Goal: Task Accomplishment & Management: Use online tool/utility

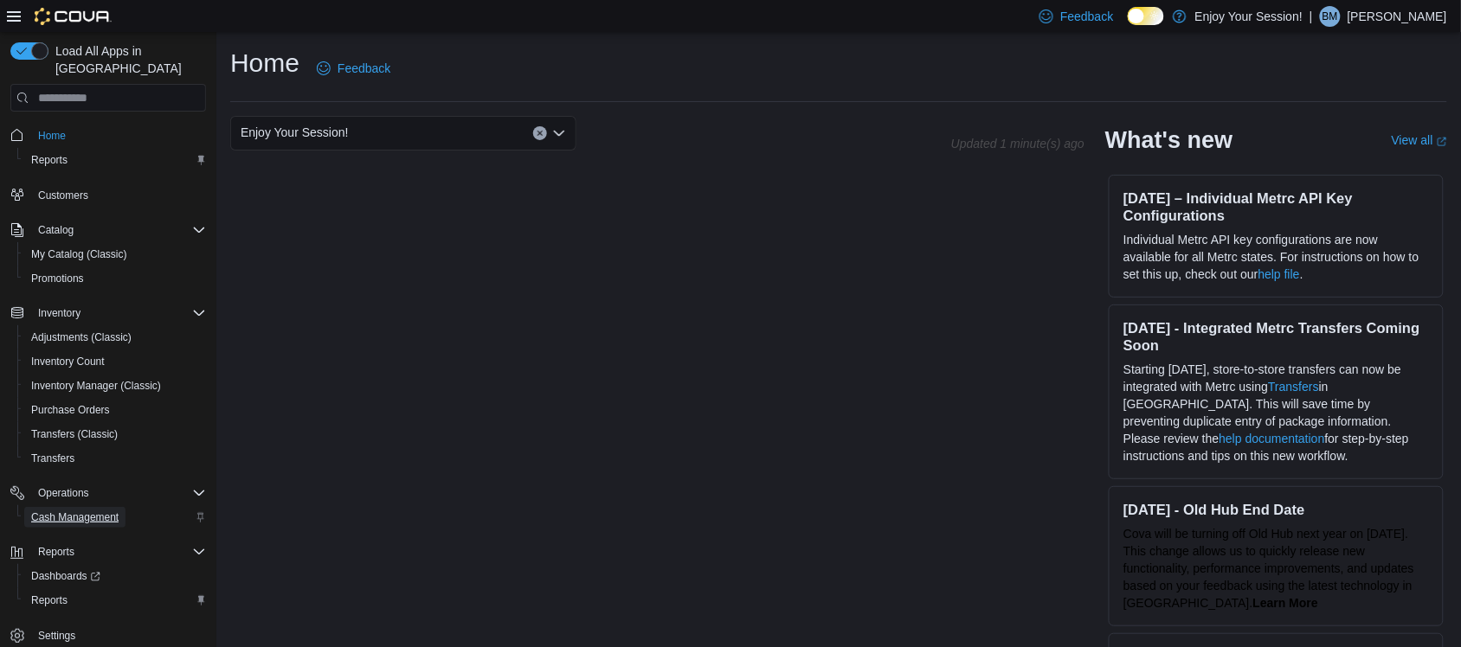
click at [93, 511] on span "Cash Management" at bounding box center [74, 518] width 87 height 14
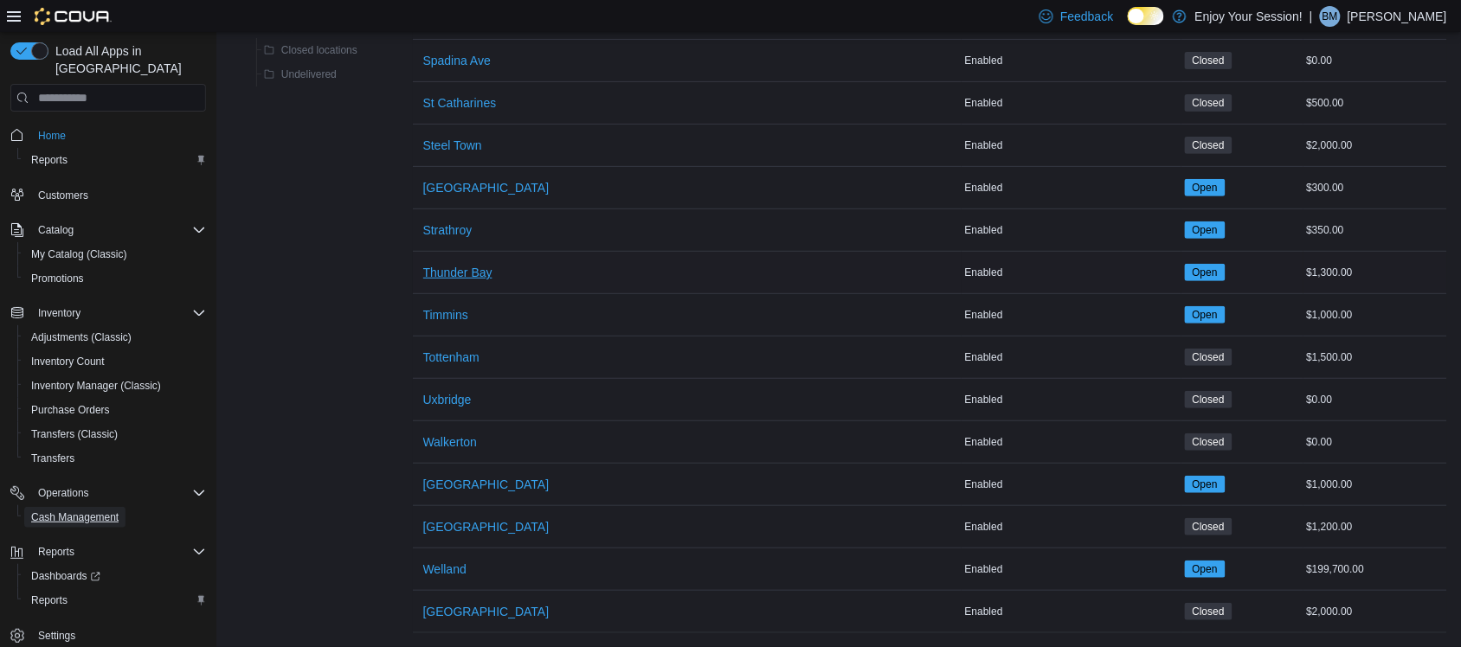
scroll to position [2079, 0]
click at [460, 518] on span "[GEOGRAPHIC_DATA]" at bounding box center [486, 526] width 126 height 17
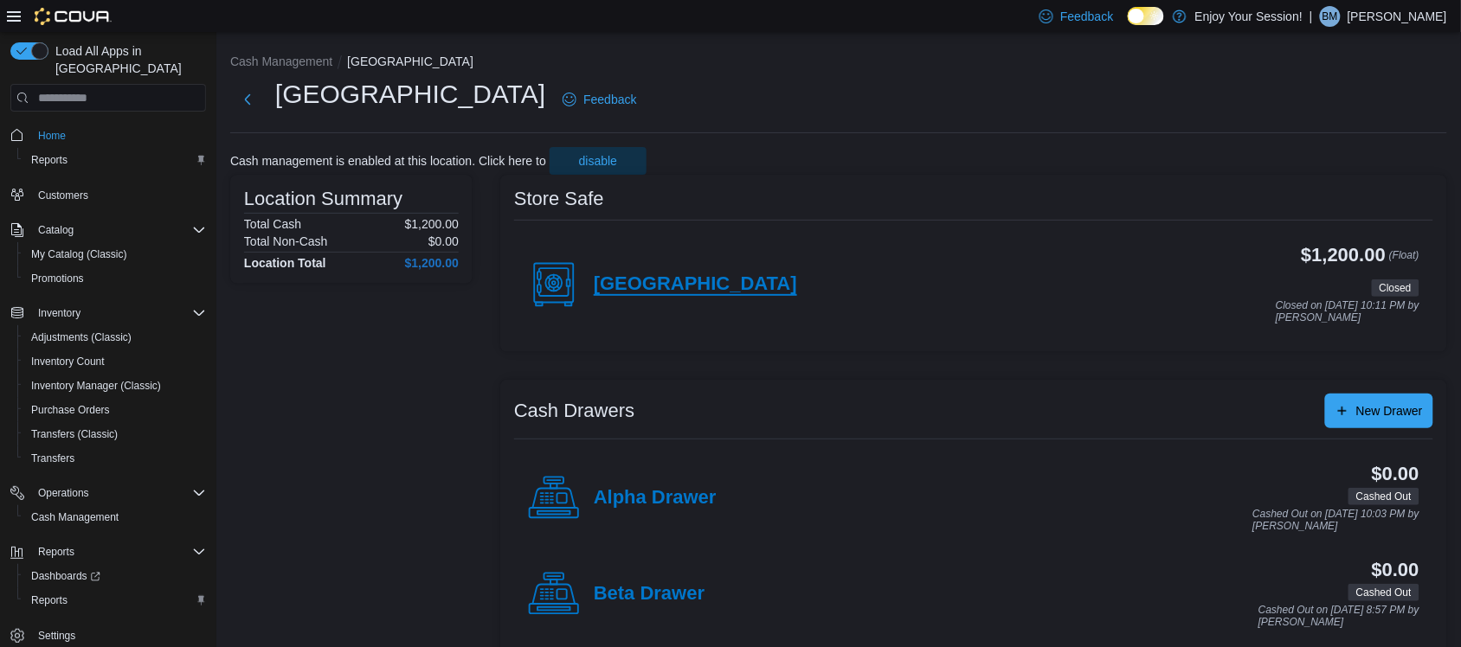
click at [624, 274] on h4 "[GEOGRAPHIC_DATA]" at bounding box center [695, 284] width 203 height 22
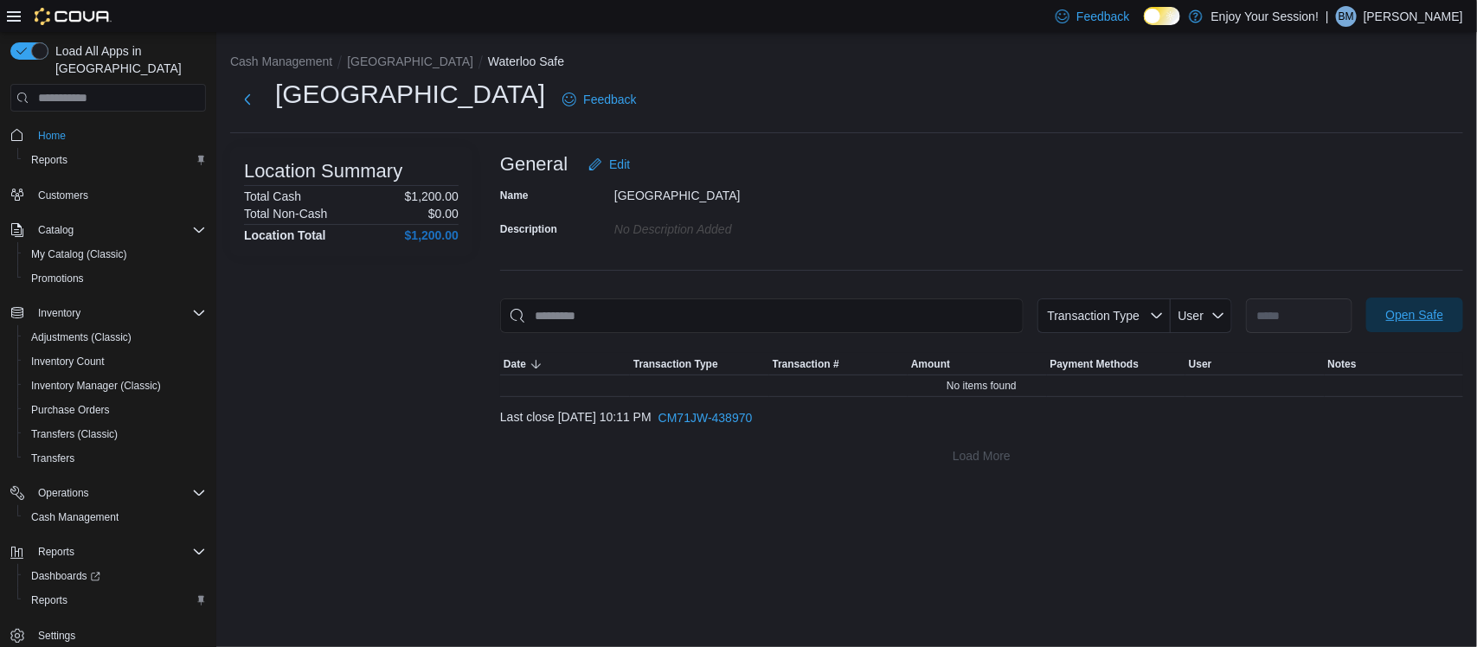
click at [1420, 313] on span "Open Safe" at bounding box center [1415, 314] width 58 height 17
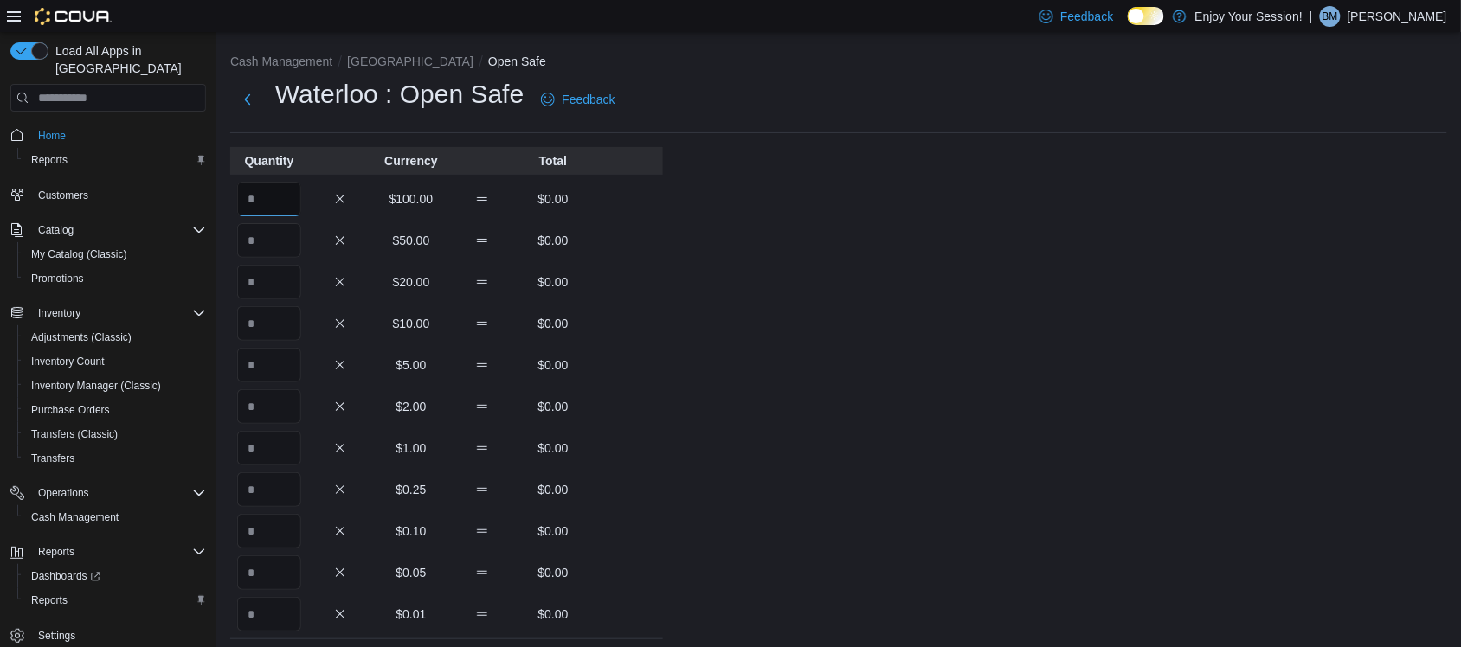
click at [284, 200] on input "Quantity" at bounding box center [269, 199] width 64 height 35
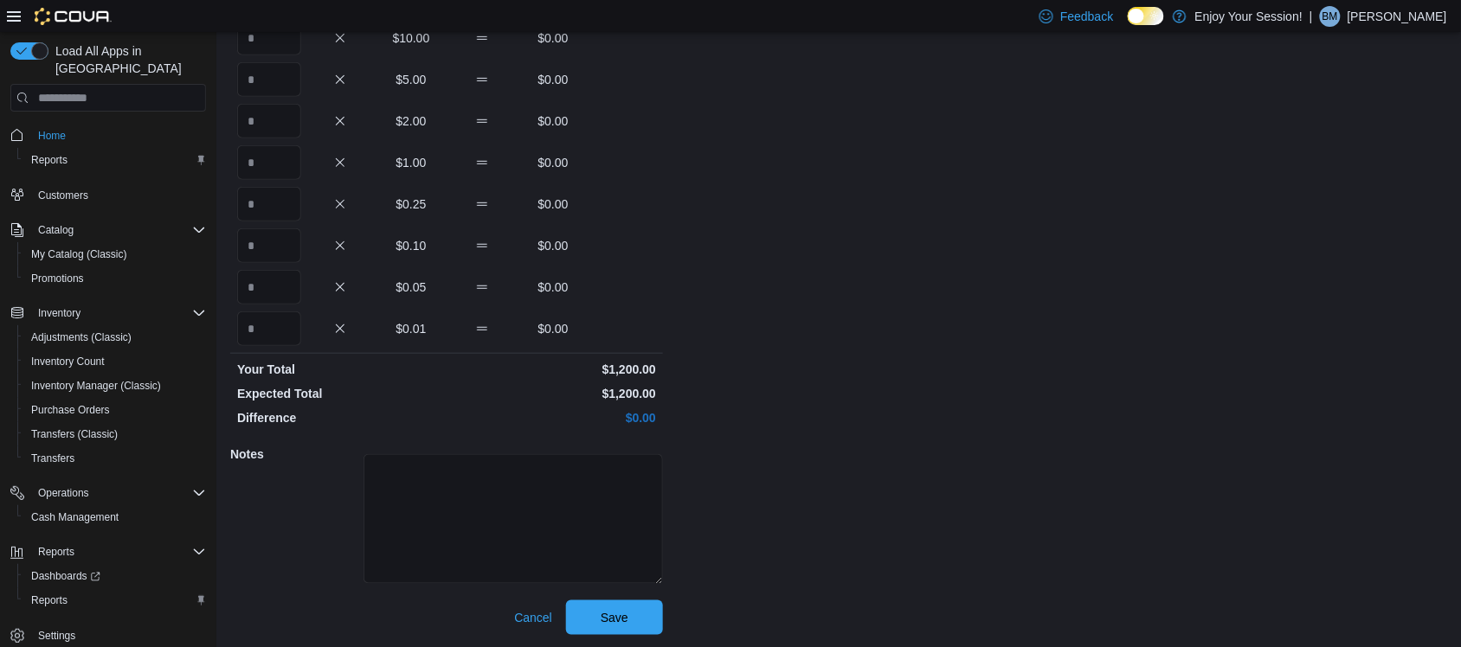
scroll to position [286, 0]
type input "**"
click at [655, 612] on button "Save" at bounding box center [614, 616] width 97 height 35
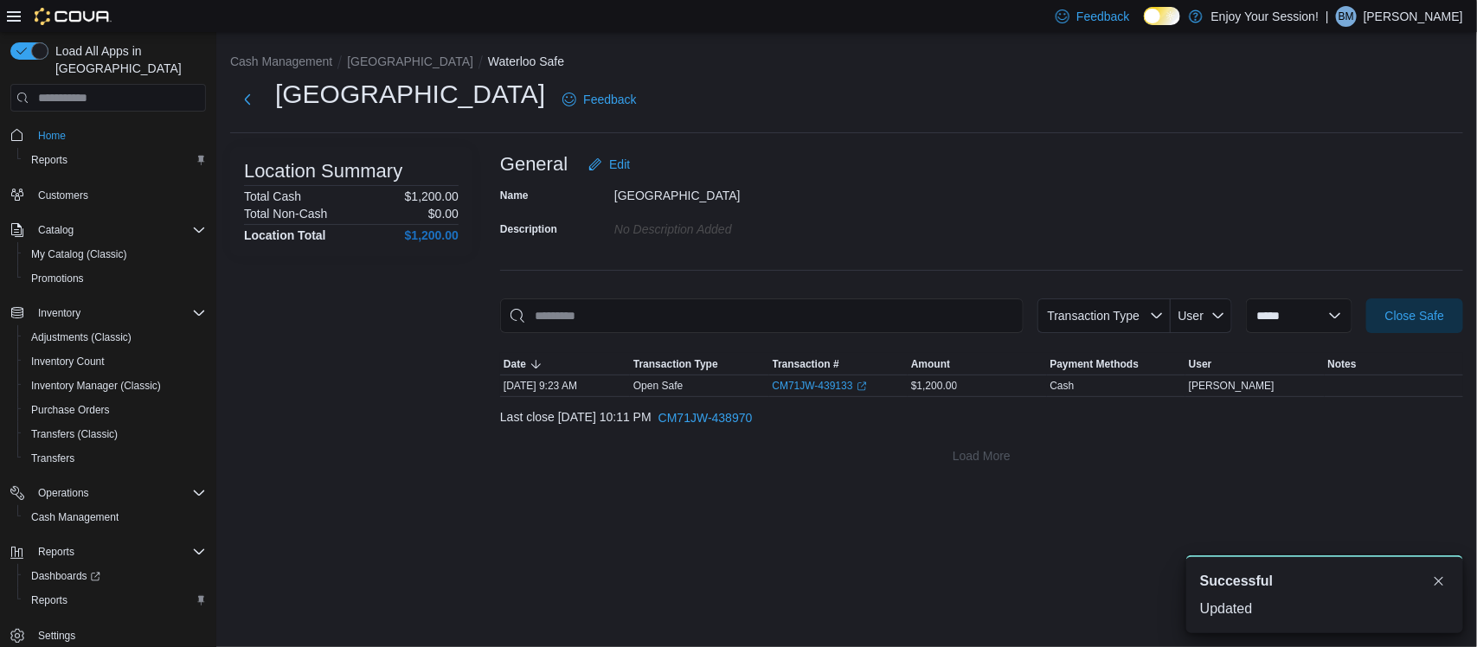
click at [369, 48] on div "**********" at bounding box center [846, 259] width 1261 height 455
click at [369, 63] on button "[GEOGRAPHIC_DATA]" at bounding box center [410, 62] width 126 height 14
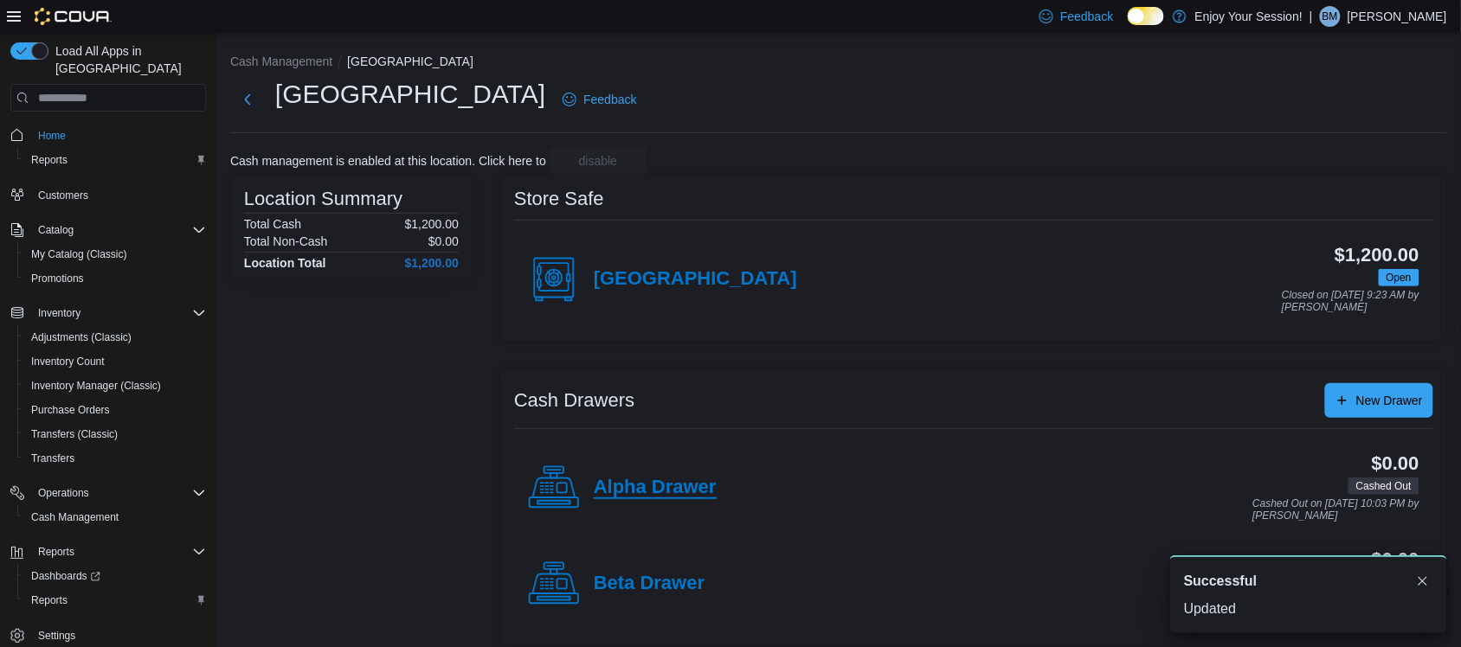
click at [640, 490] on h4 "Alpha Drawer" at bounding box center [655, 488] width 123 height 22
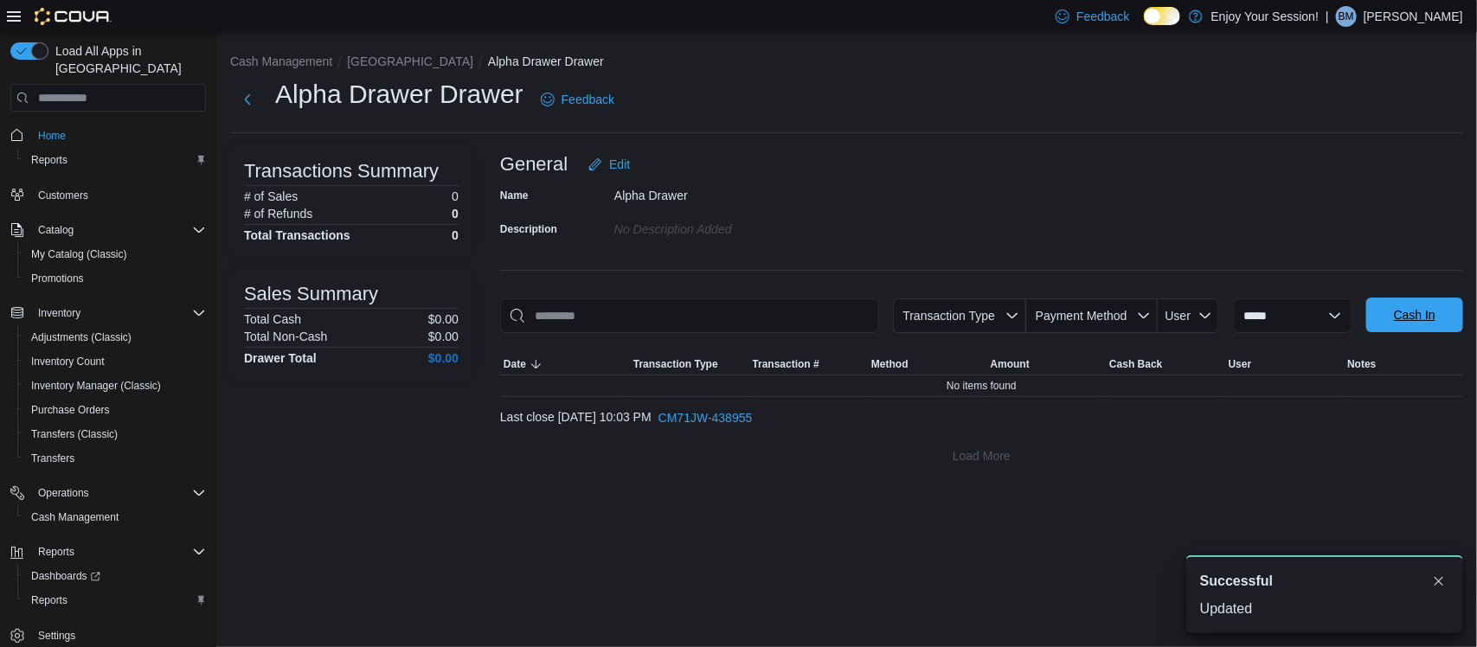
click at [1420, 317] on span "Cash In" at bounding box center [1415, 314] width 42 height 17
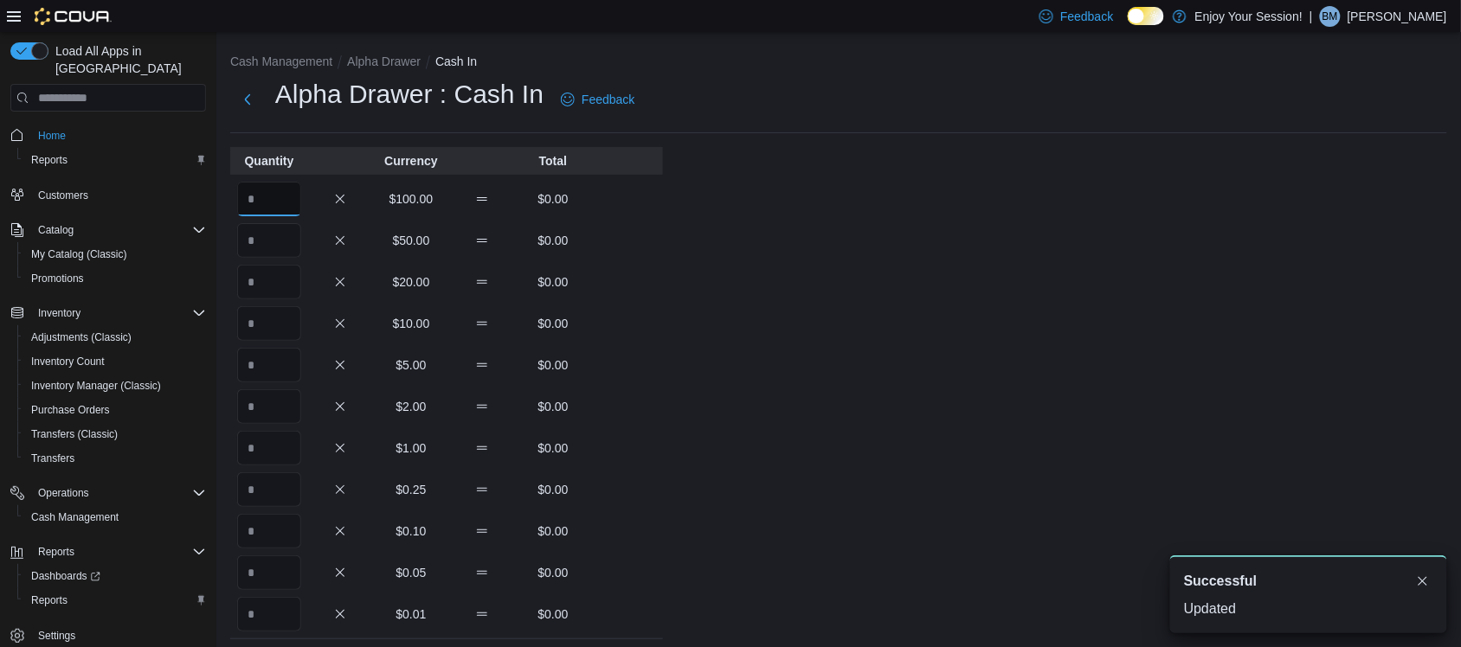
click at [278, 189] on input "Quantity" at bounding box center [269, 199] width 64 height 35
type input "*"
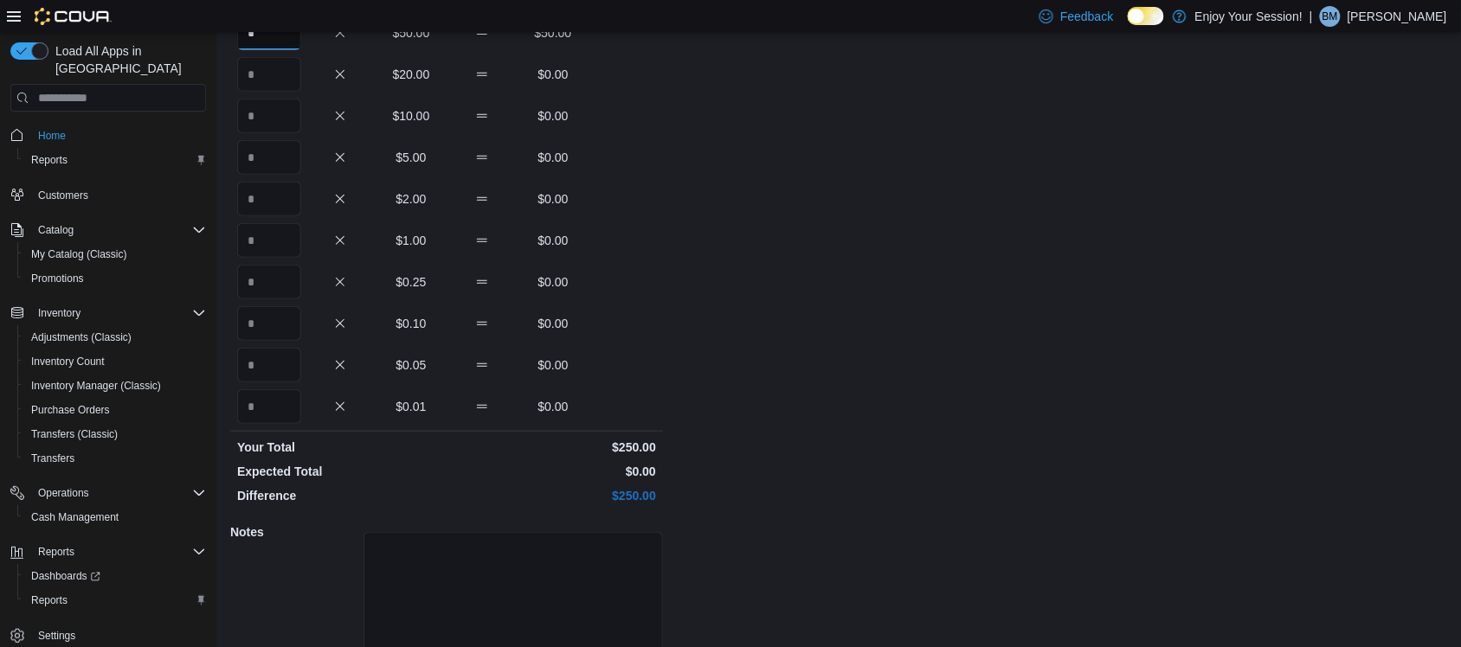
scroll to position [286, 0]
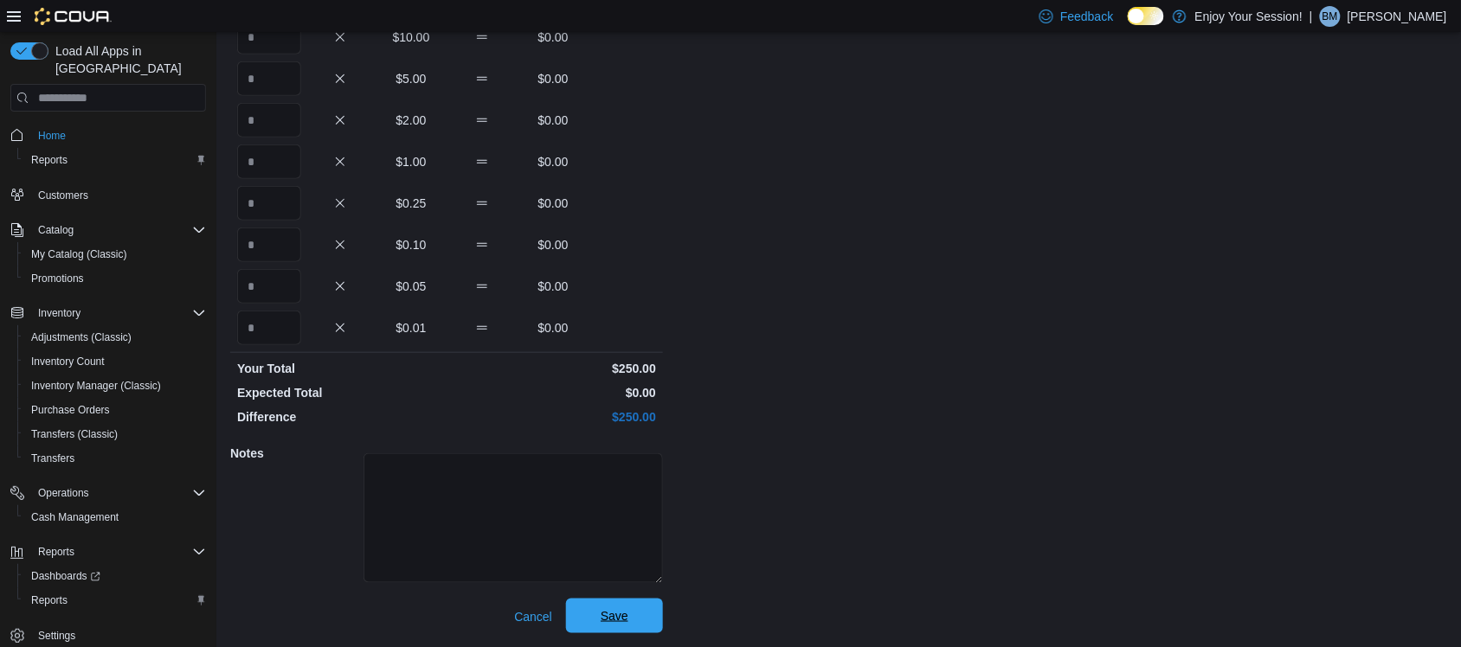
type input "*"
click at [629, 610] on span "Save" at bounding box center [614, 616] width 76 height 35
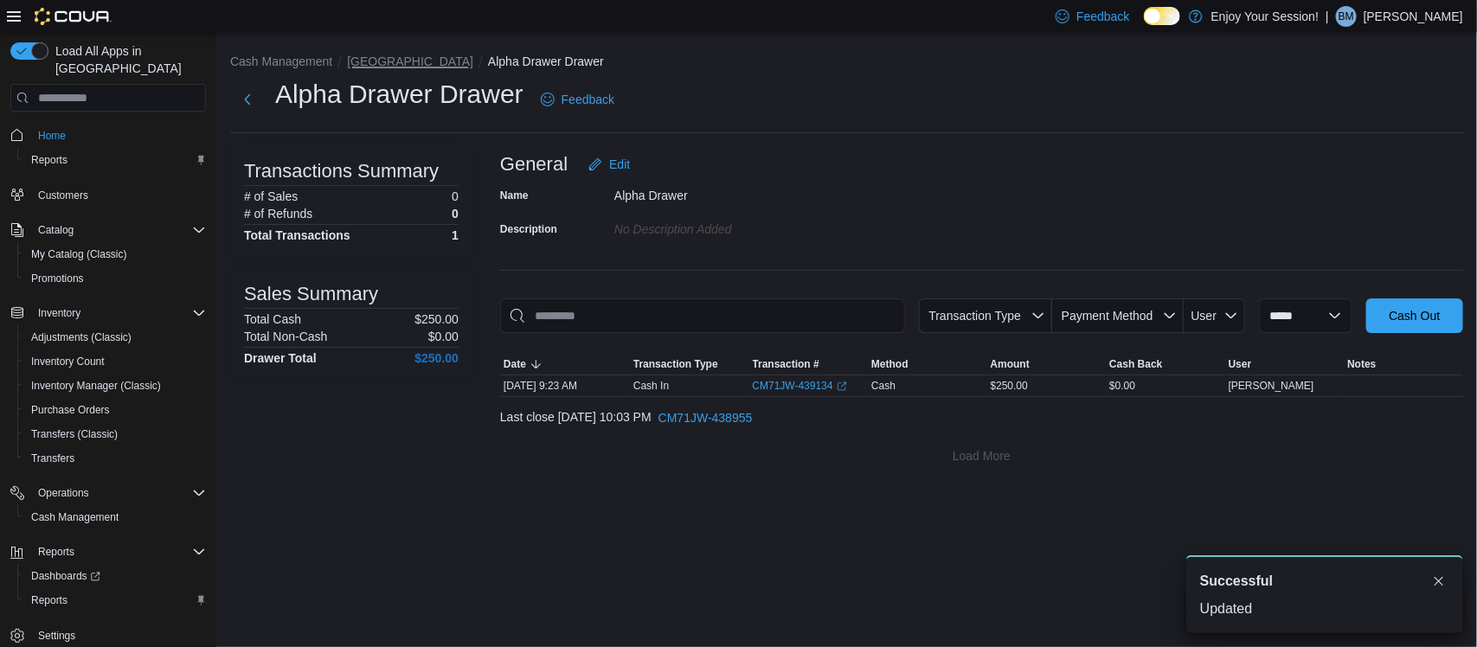
click at [372, 59] on button "[GEOGRAPHIC_DATA]" at bounding box center [410, 62] width 126 height 14
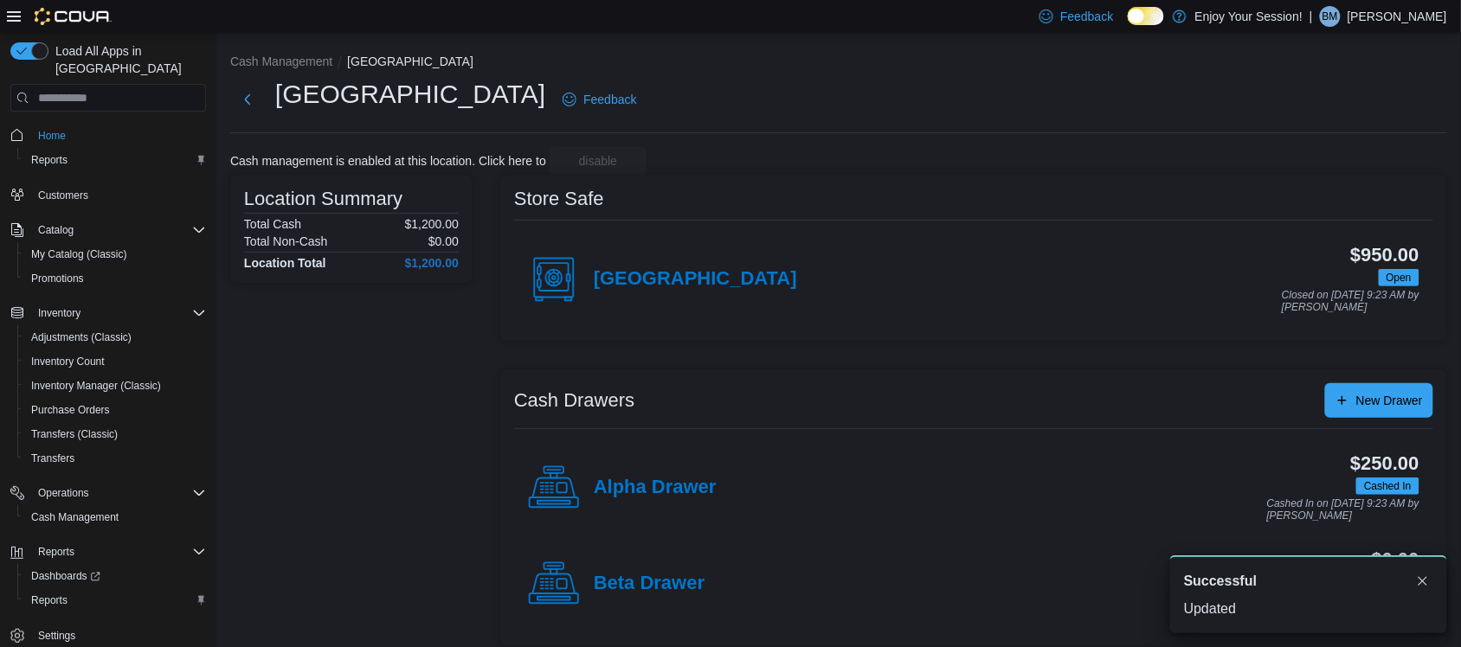
click at [628, 569] on div "Beta Drawer" at bounding box center [616, 584] width 177 height 52
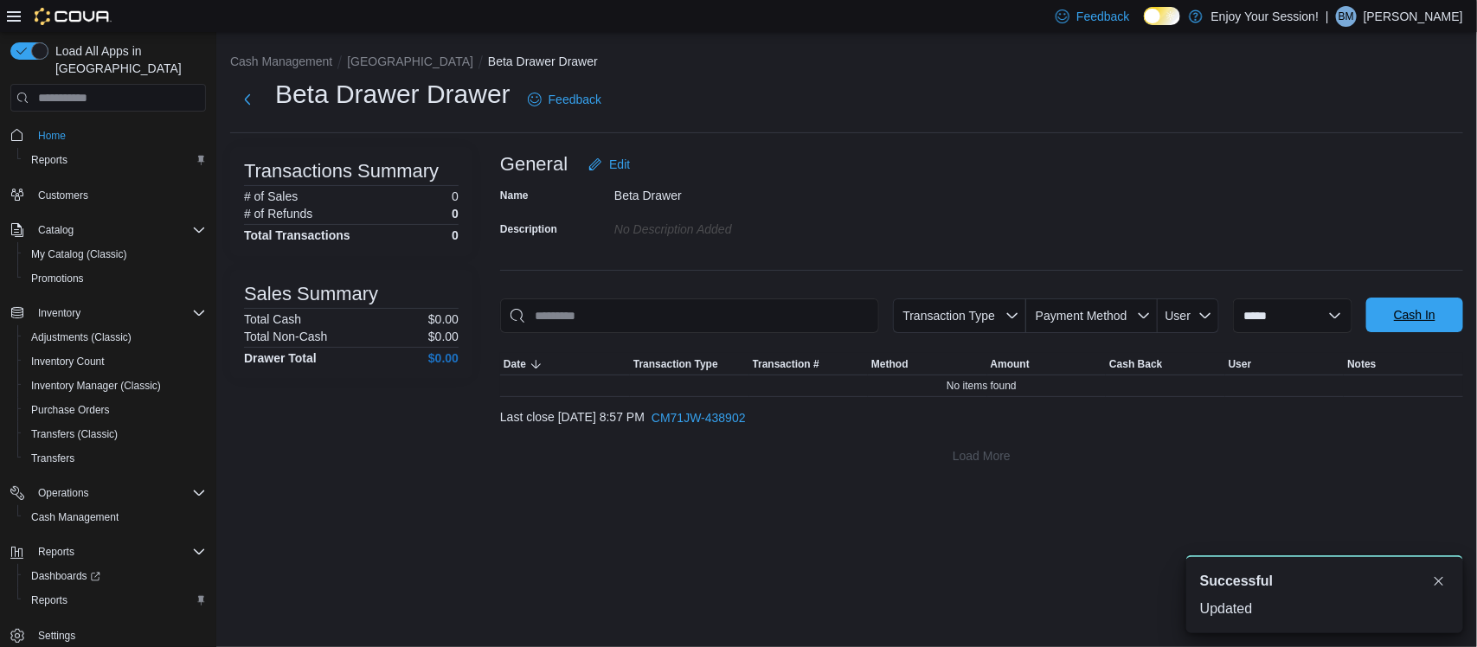
click at [1406, 312] on span "Cash In" at bounding box center [1415, 314] width 42 height 17
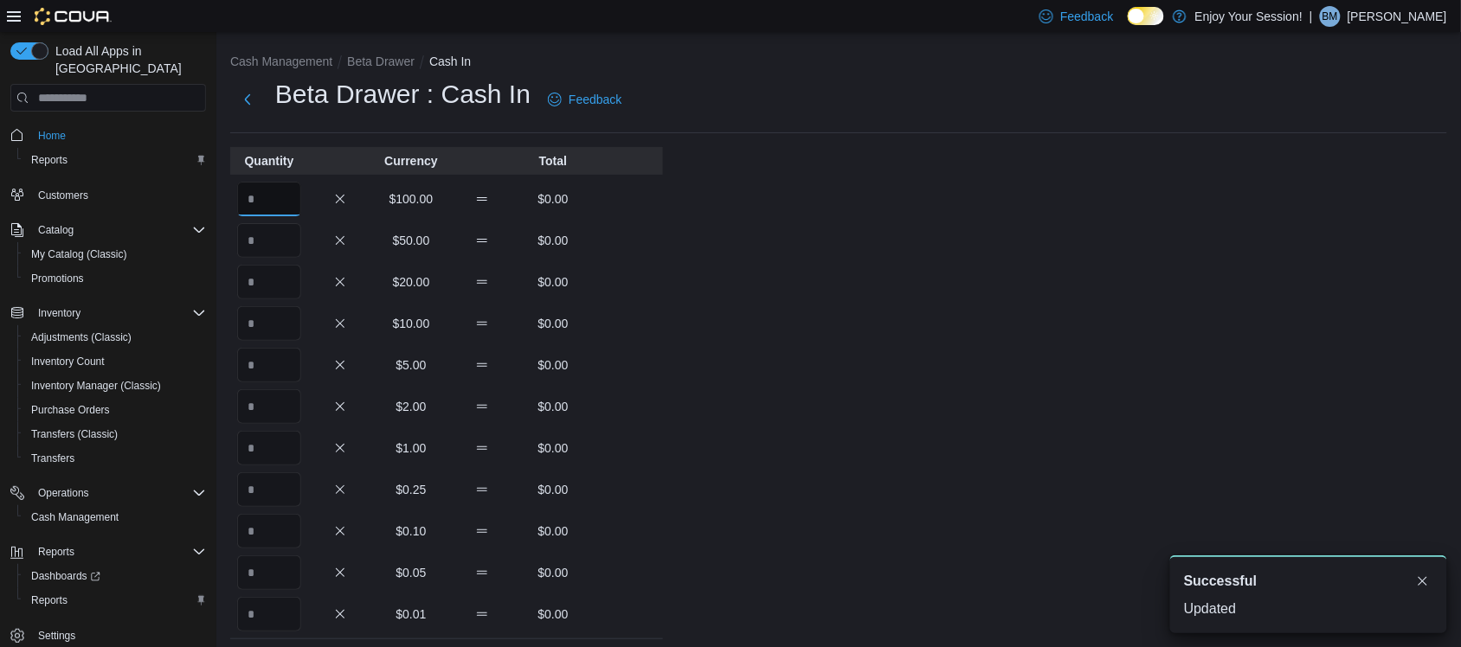
click at [281, 195] on input "Quantity" at bounding box center [269, 199] width 64 height 35
type input "*"
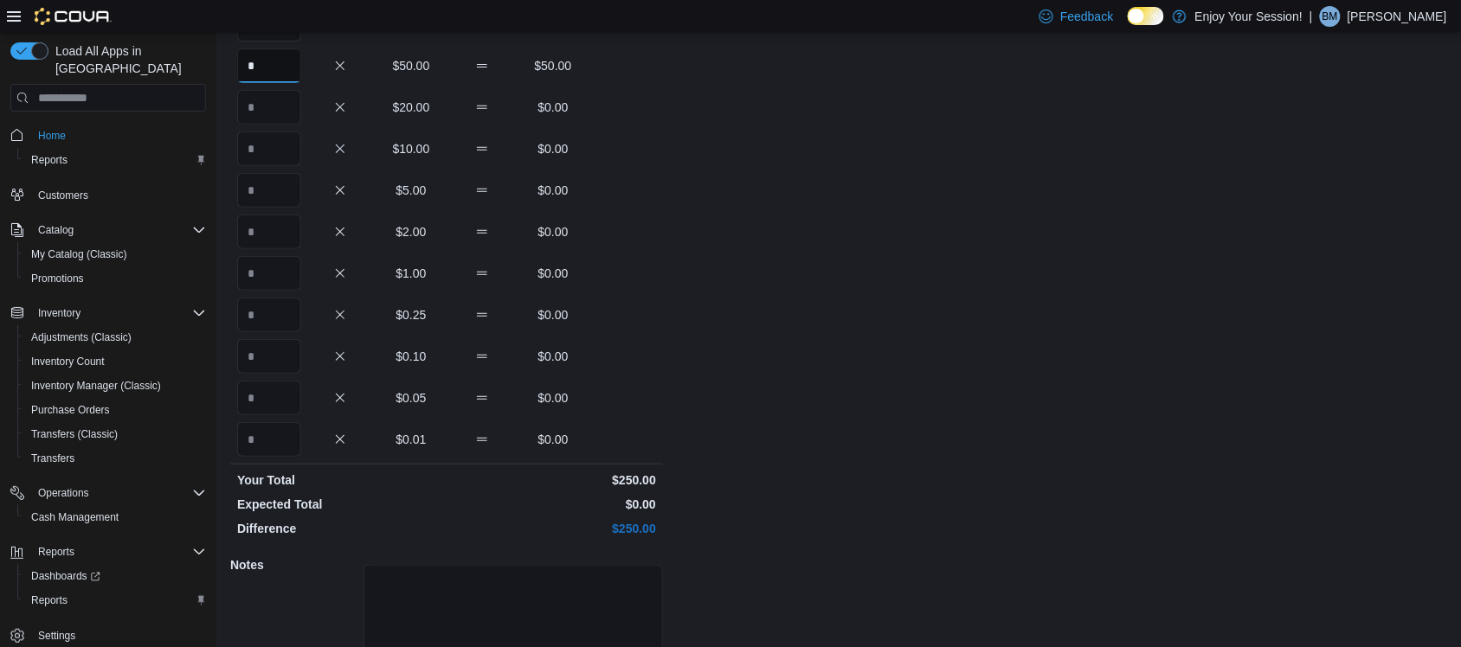
scroll to position [286, 0]
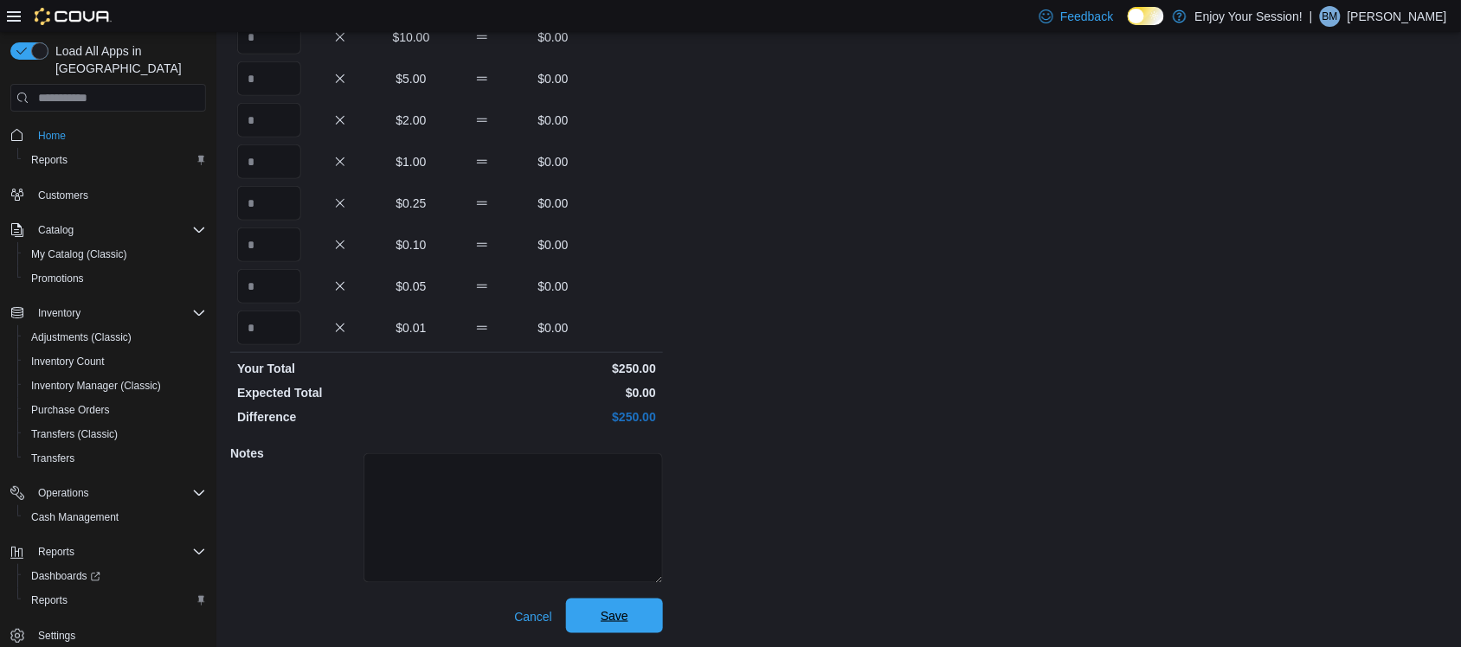
type input "*"
click at [652, 617] on span "Save" at bounding box center [614, 616] width 76 height 35
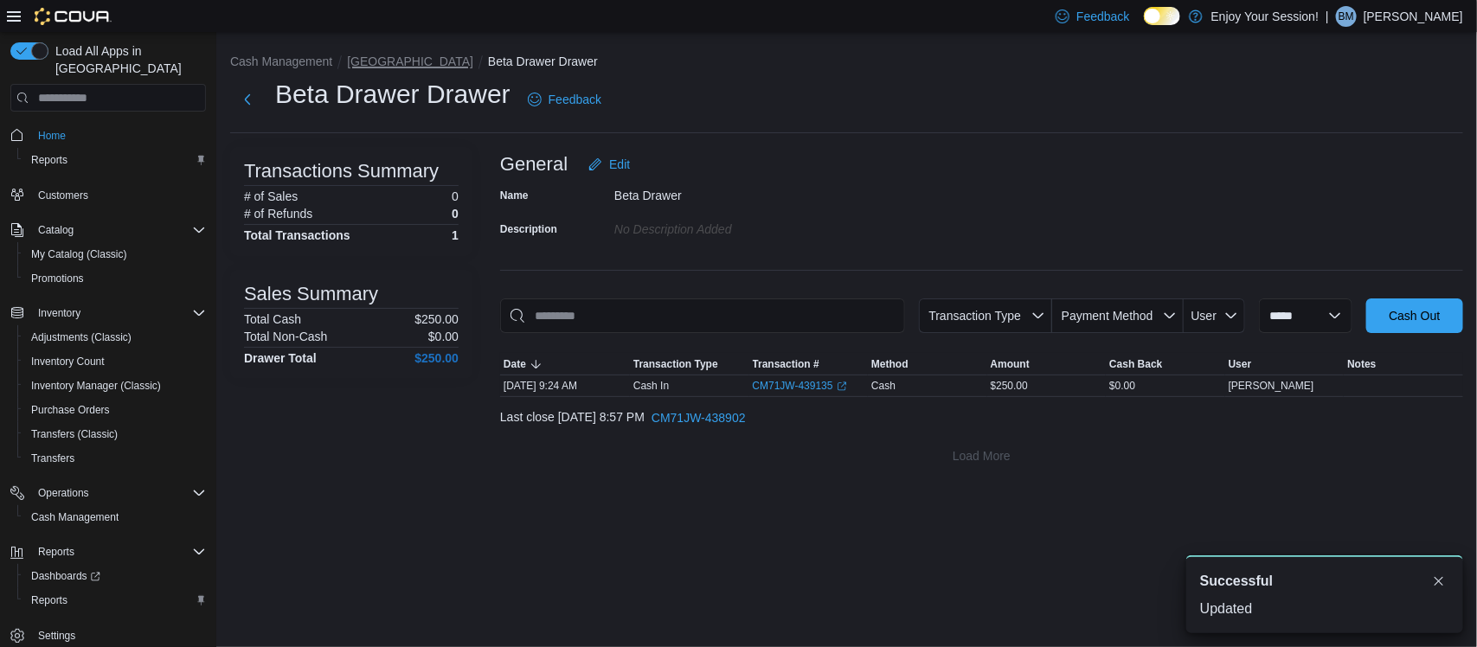
click at [377, 66] on button "[GEOGRAPHIC_DATA]" at bounding box center [410, 62] width 126 height 14
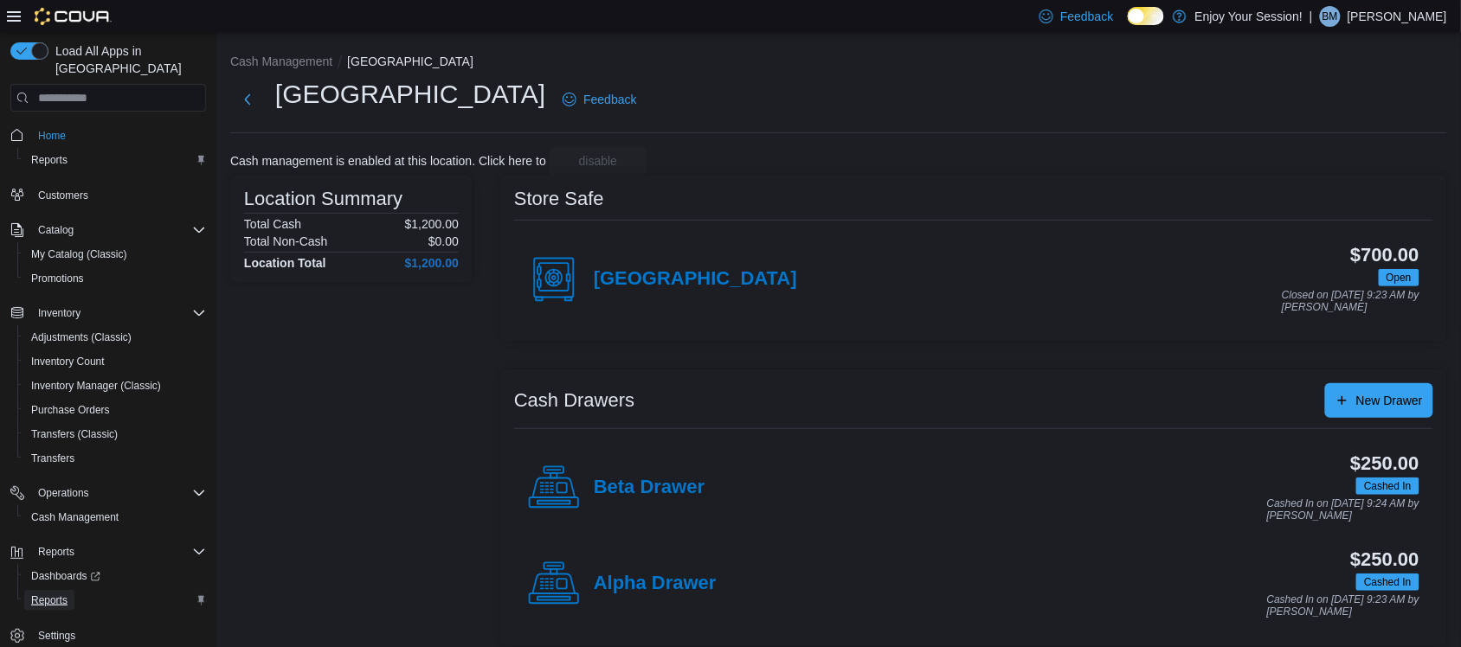
click at [41, 594] on span "Reports" at bounding box center [49, 601] width 36 height 14
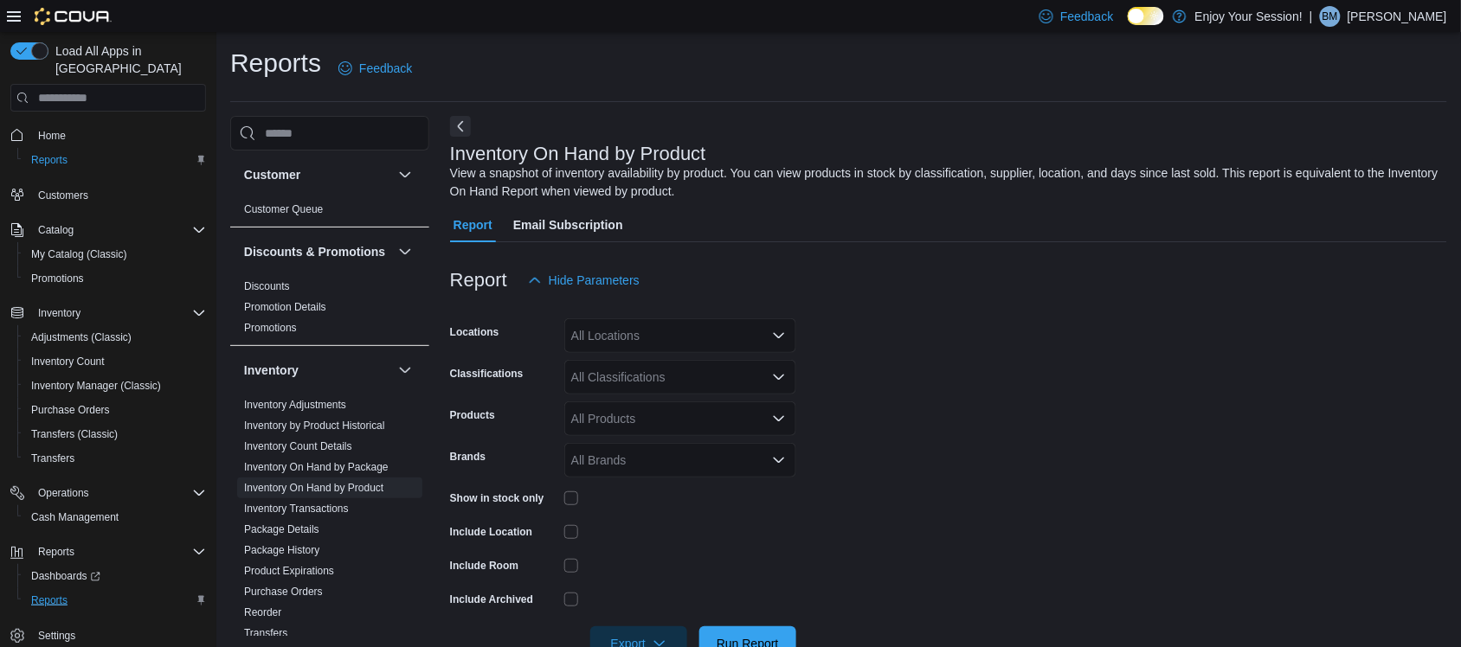
scroll to position [48, 0]
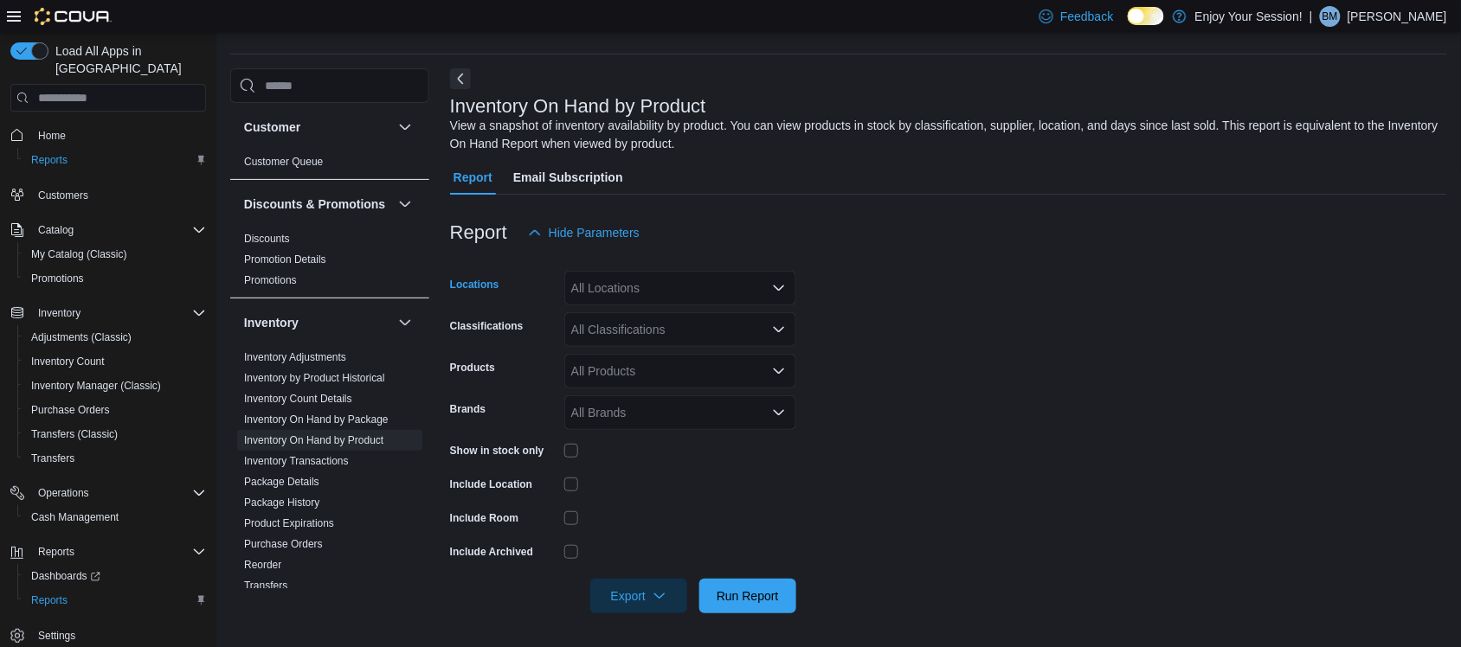
click at [615, 282] on div "All Locations" at bounding box center [680, 288] width 232 height 35
type input "*****"
click at [641, 317] on span "[GEOGRAPHIC_DATA]" at bounding box center [664, 317] width 126 height 17
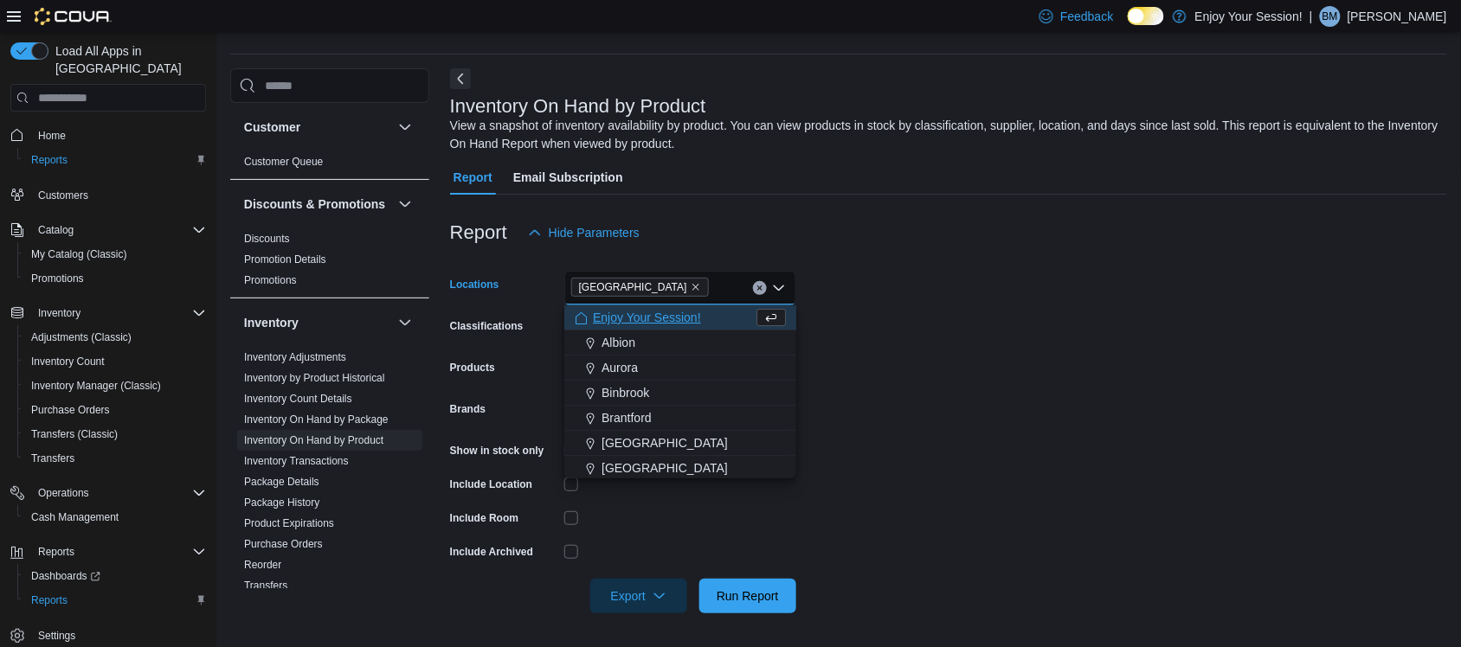
click at [901, 304] on form "Locations Waterloo Combo box. Selected. Waterloo. Press Backspace to delete Wat…" at bounding box center [948, 431] width 997 height 363
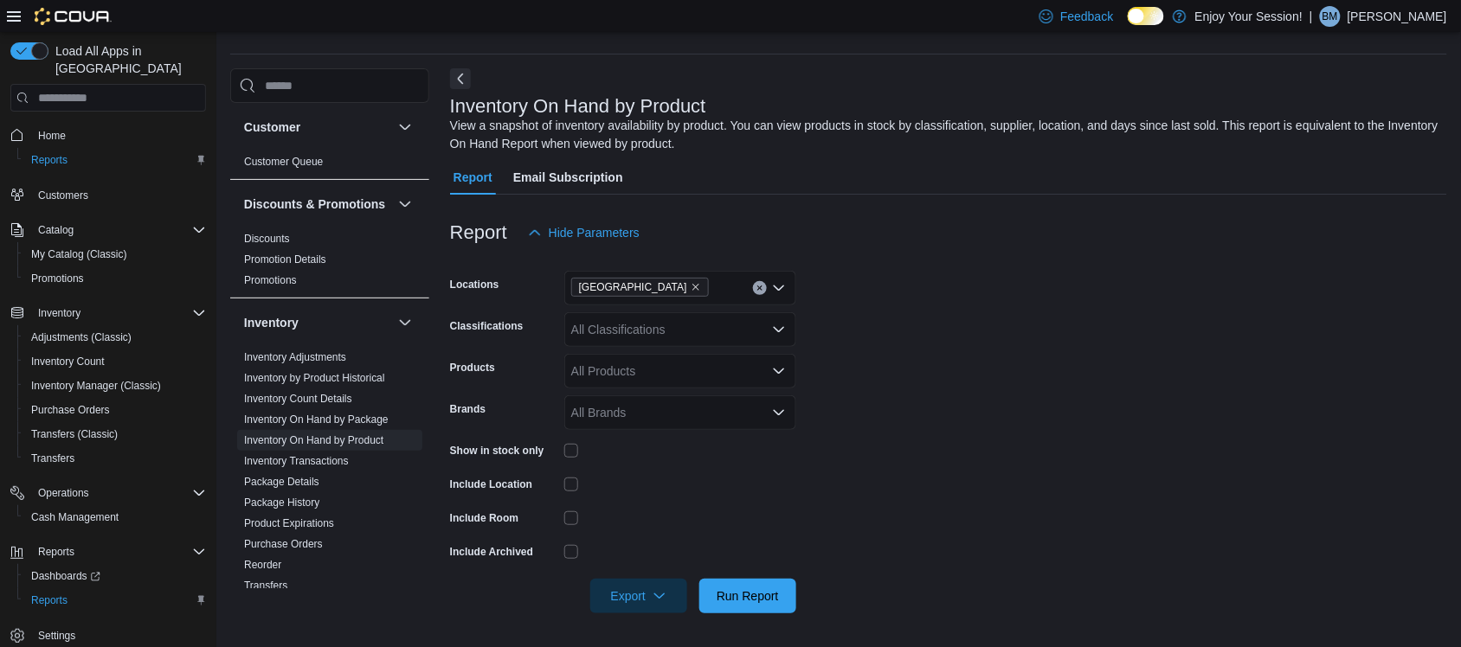
click at [620, 326] on div "All Classifications" at bounding box center [680, 329] width 232 height 35
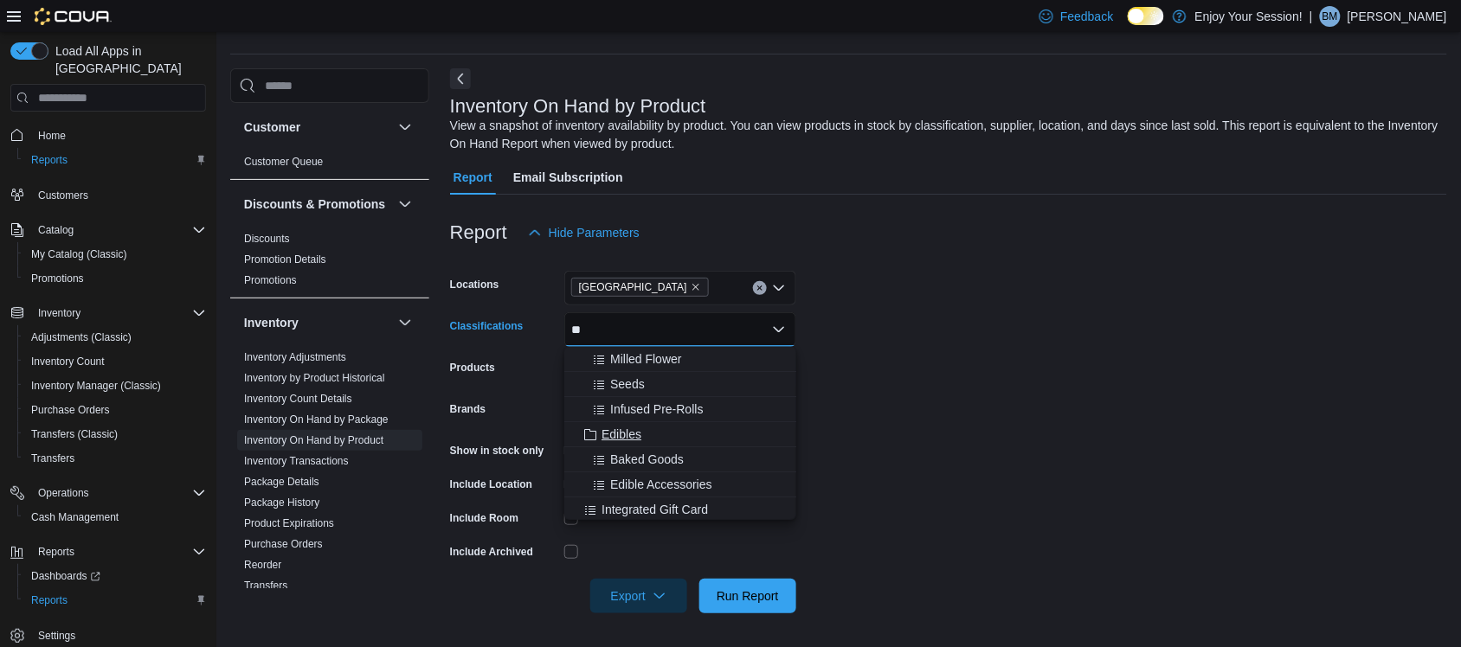
type input "**"
click at [645, 430] on div "Edibles" at bounding box center [680, 434] width 211 height 17
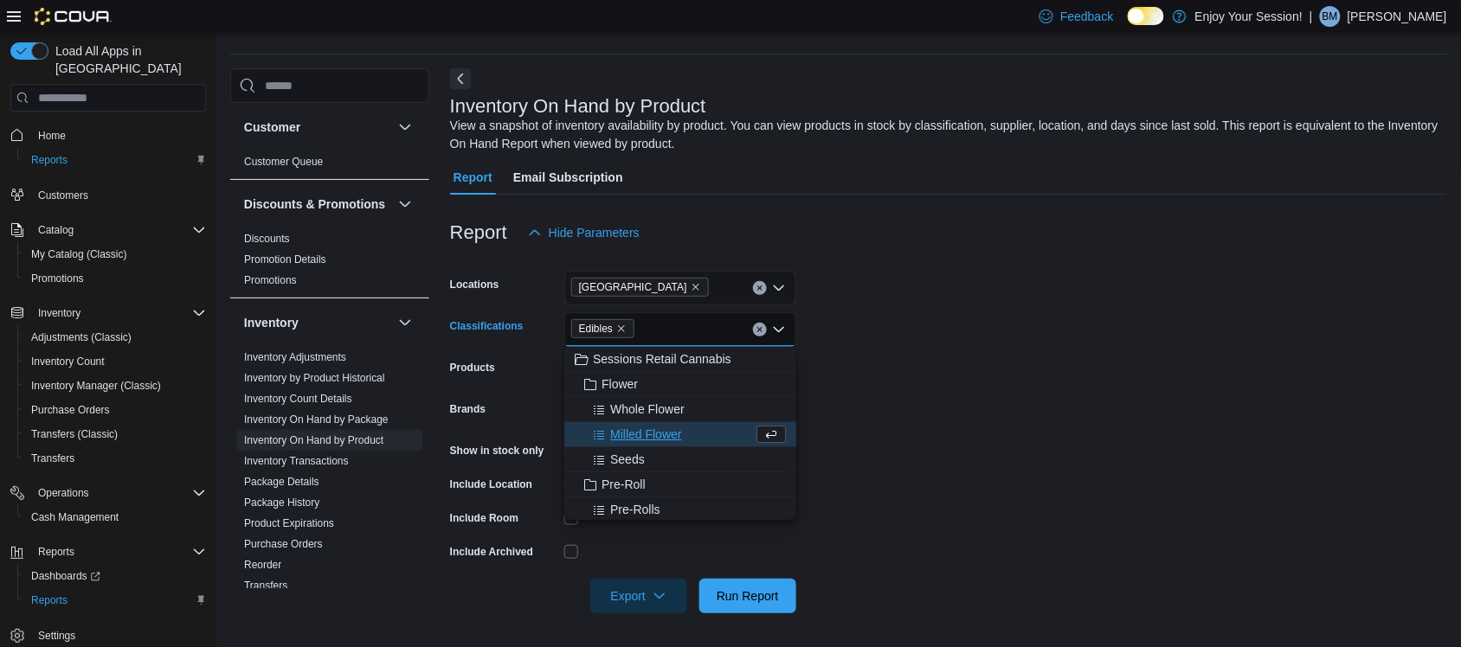
click at [870, 376] on form "Locations Waterloo Classifications Edibles Combo box. Selected. Edibles . Press…" at bounding box center [948, 431] width 997 height 363
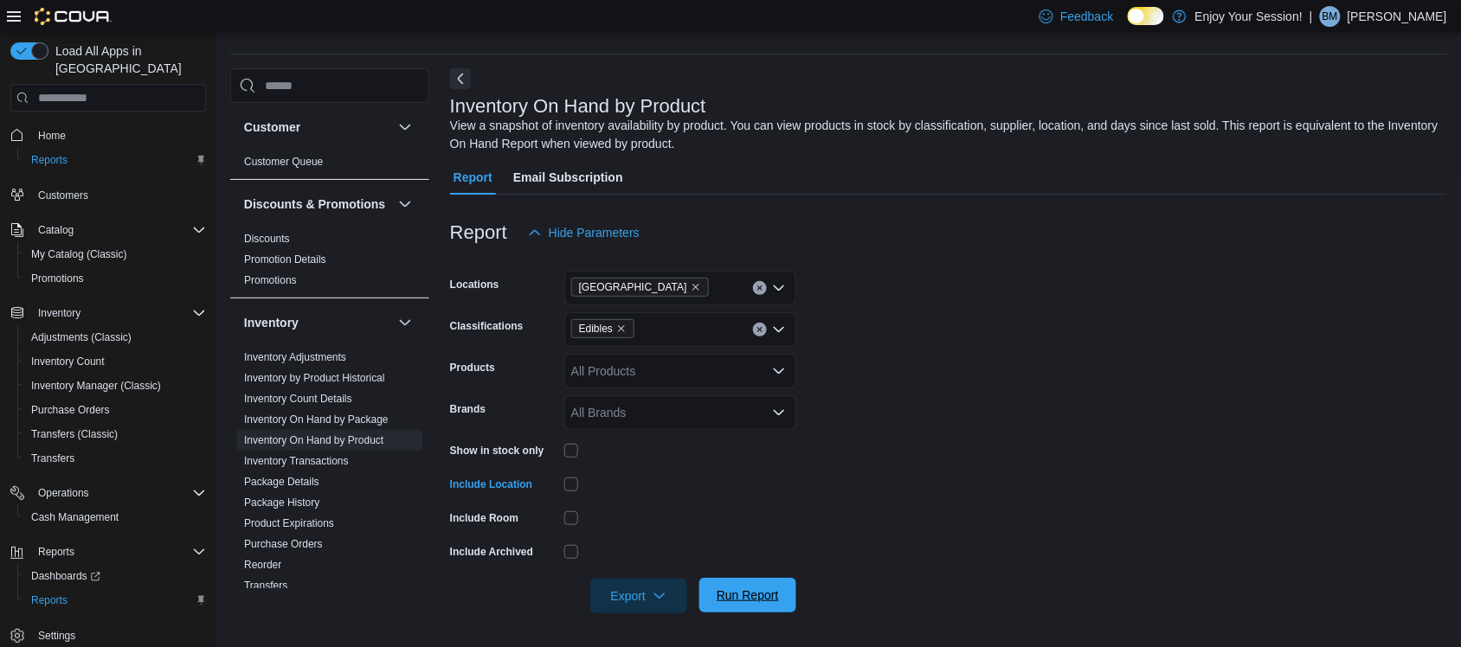
click at [736, 591] on span "Run Report" at bounding box center [747, 595] width 62 height 17
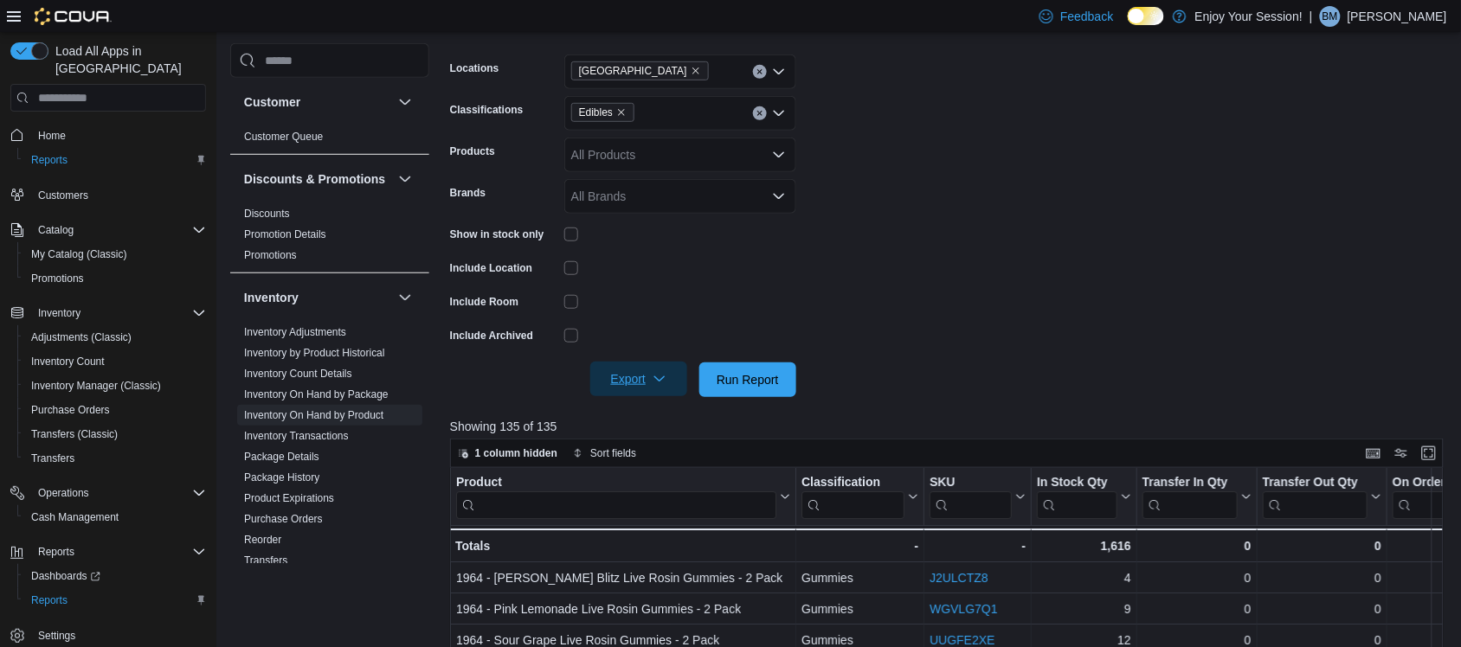
click at [649, 366] on span "Export" at bounding box center [639, 379] width 76 height 35
click at [671, 411] on span "Export to Excel" at bounding box center [641, 415] width 78 height 14
click at [620, 109] on icon "Remove Edibles from selection in this group" at bounding box center [621, 112] width 10 height 10
type input "****"
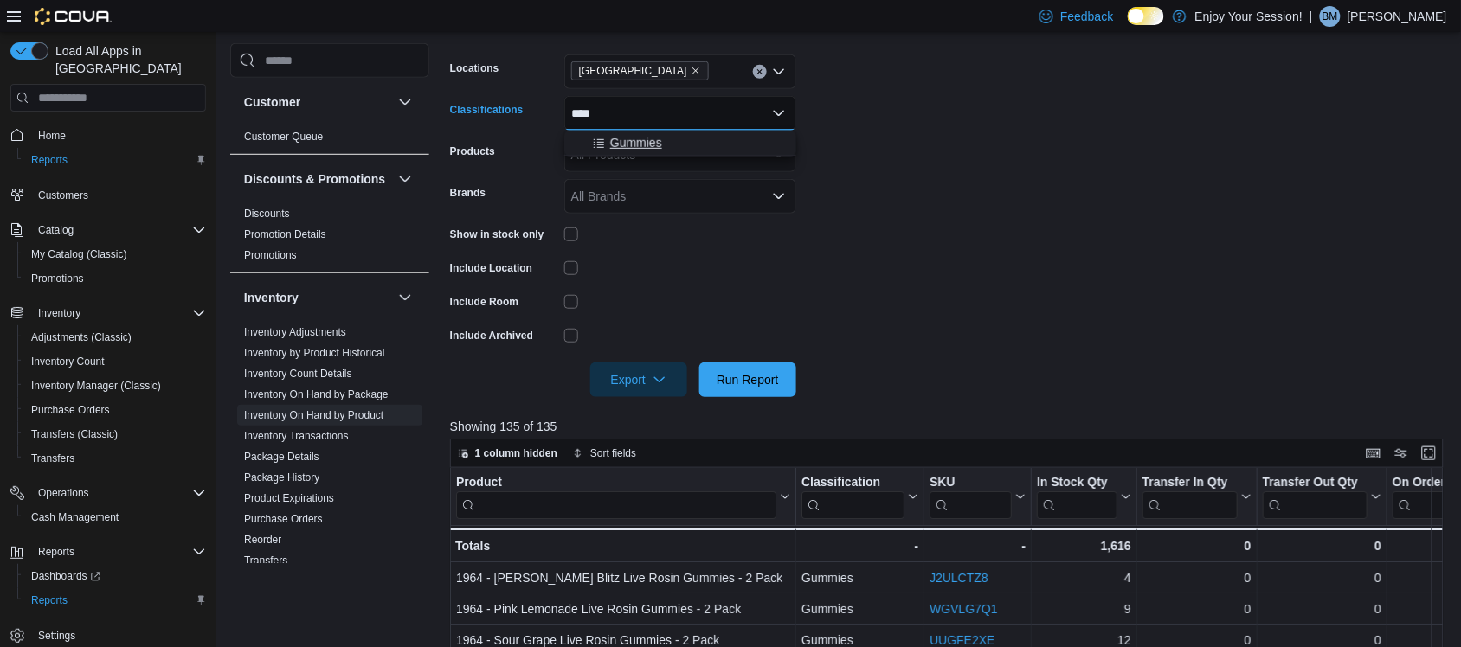
click at [655, 136] on span "Gummies" at bounding box center [636, 142] width 52 height 17
type input "*****"
click at [684, 144] on div "Baked Goods" at bounding box center [664, 142] width 178 height 17
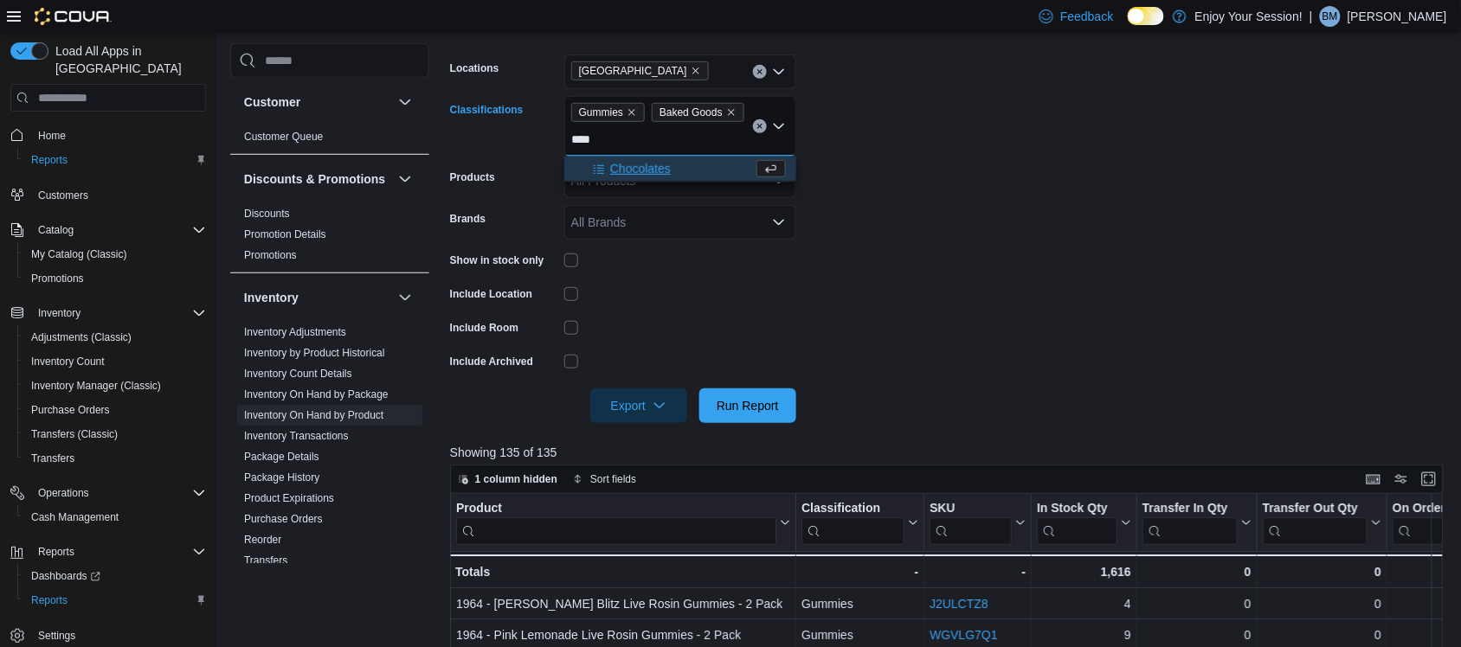
type input "****"
click at [671, 167] on div "Chocolates" at bounding box center [664, 168] width 178 height 17
type input "***"
click at [723, 165] on div "Savoury Snacks" at bounding box center [664, 168] width 178 height 17
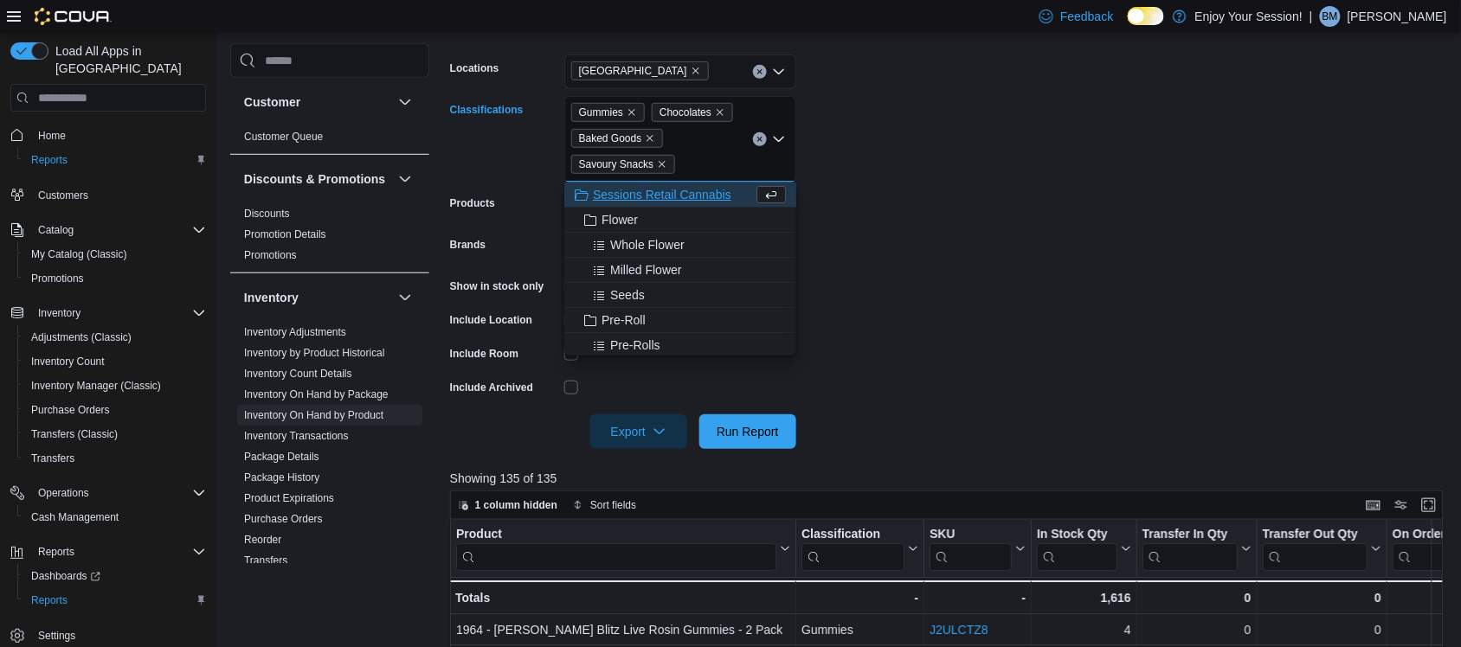
click at [982, 219] on form "Locations Waterloo Classifications Gummies Chocolates Baked Goods Savoury Snack…" at bounding box center [952, 241] width 1004 height 415
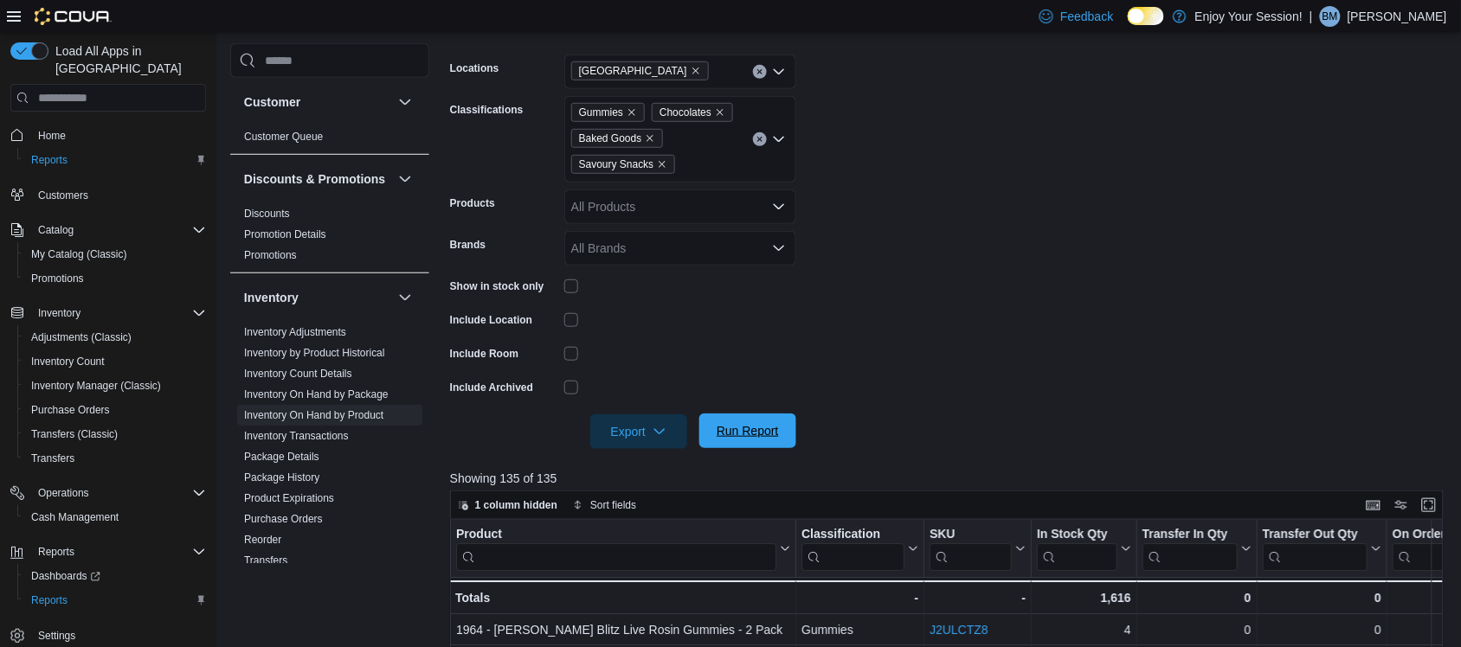
click at [772, 416] on span "Run Report" at bounding box center [748, 431] width 76 height 35
click at [643, 422] on span "Export" at bounding box center [639, 431] width 76 height 35
click at [646, 457] on button "Export to Excel" at bounding box center [641, 466] width 99 height 35
click at [659, 164] on icon "Remove Savoury Snacks from selection in this group" at bounding box center [662, 165] width 7 height 7
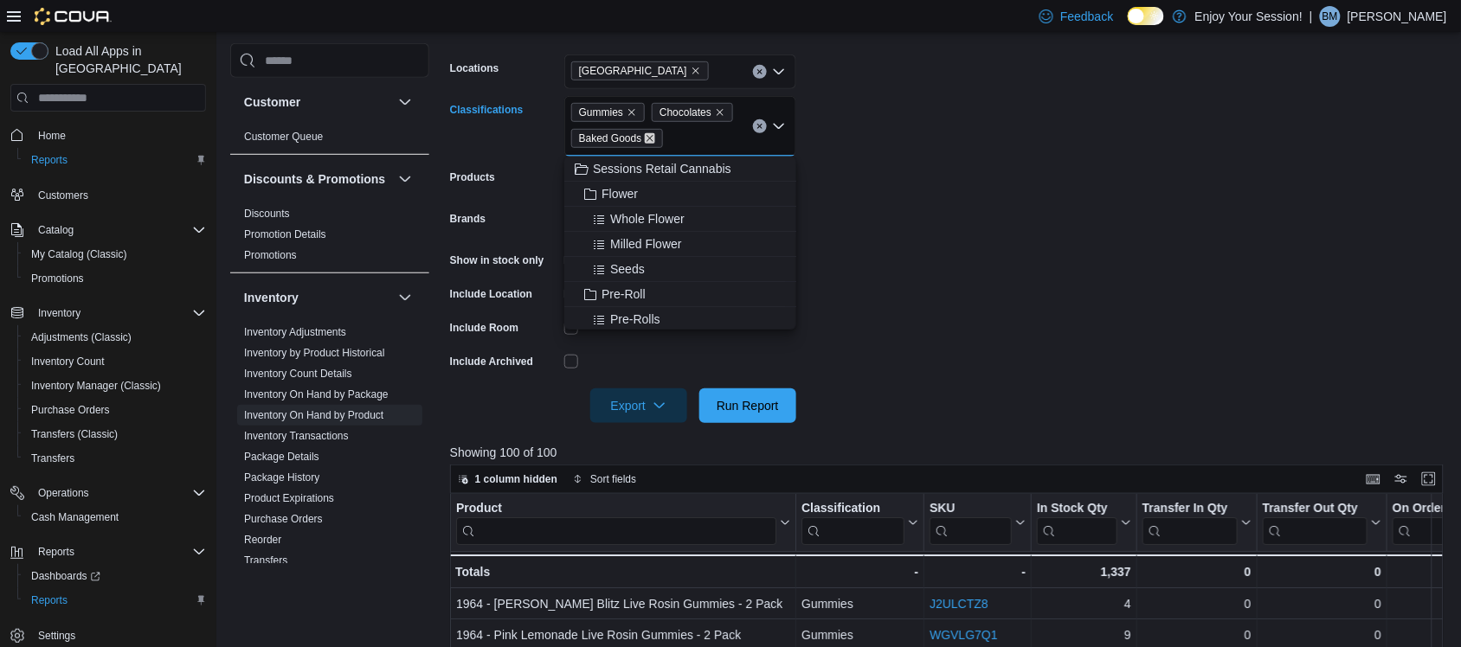
click at [647, 141] on icon "Remove Baked Goods from selection in this group" at bounding box center [650, 139] width 7 height 7
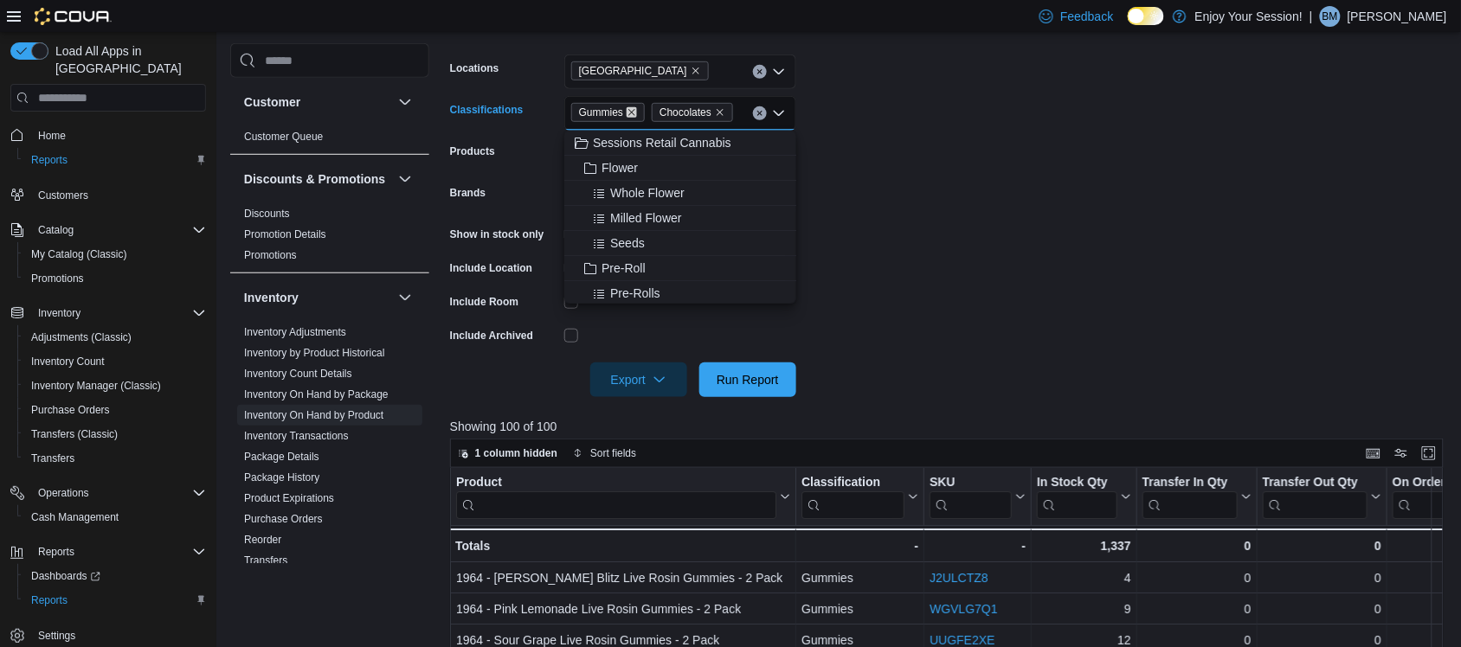
click at [632, 118] on icon "Remove Gummies from selection in this group" at bounding box center [631, 112] width 10 height 10
click at [634, 108] on icon "Remove Chocolates from selection in this group" at bounding box center [639, 112] width 10 height 10
type input "******"
click at [638, 135] on div "Flower" at bounding box center [680, 142] width 211 height 17
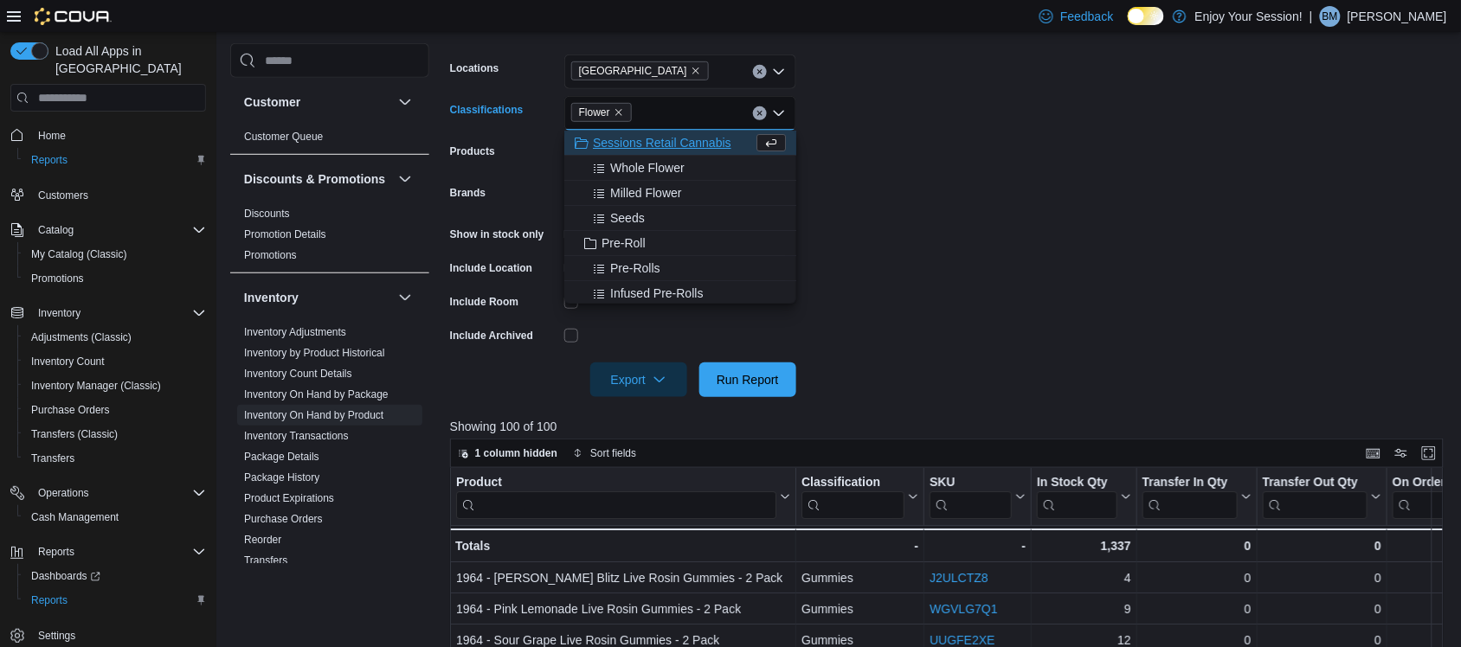
click at [1034, 170] on form "Locations Waterloo Classifications Flower Combo box. Selected. Flower . Press B…" at bounding box center [952, 215] width 1004 height 363
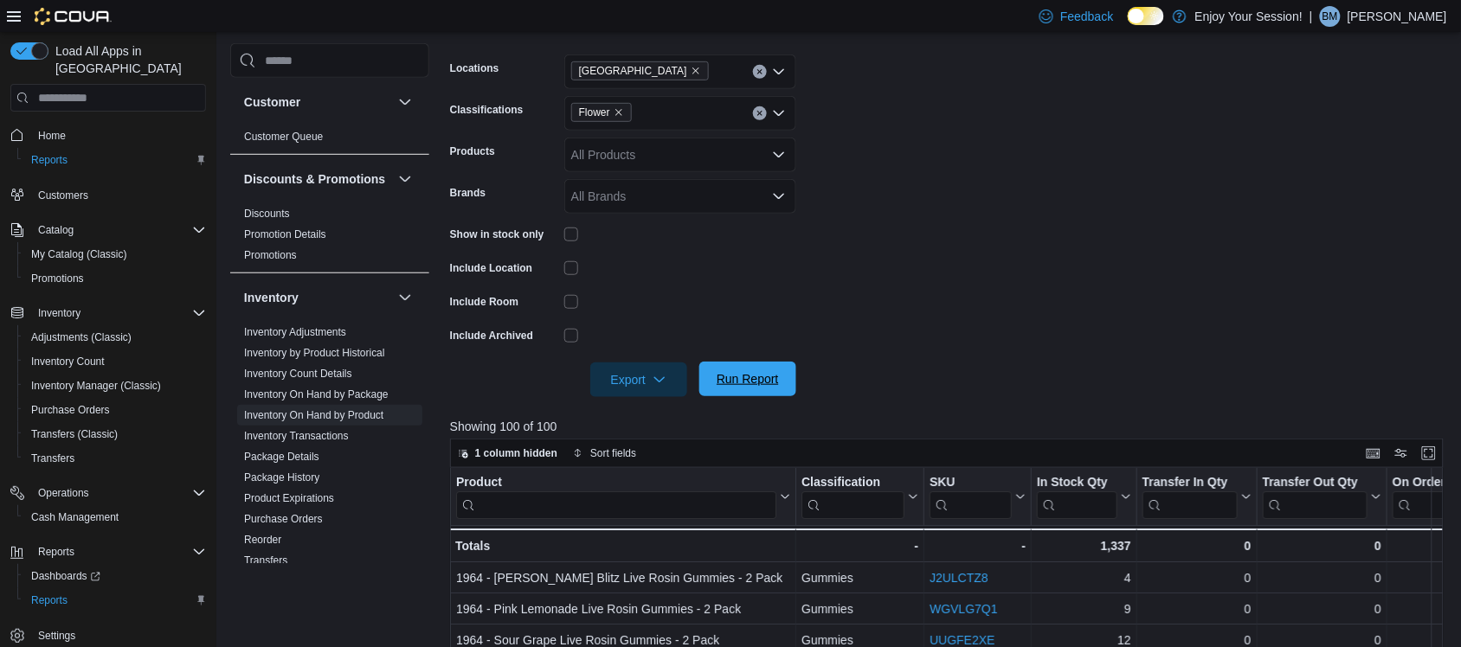
click at [757, 375] on span "Run Report" at bounding box center [747, 378] width 62 height 17
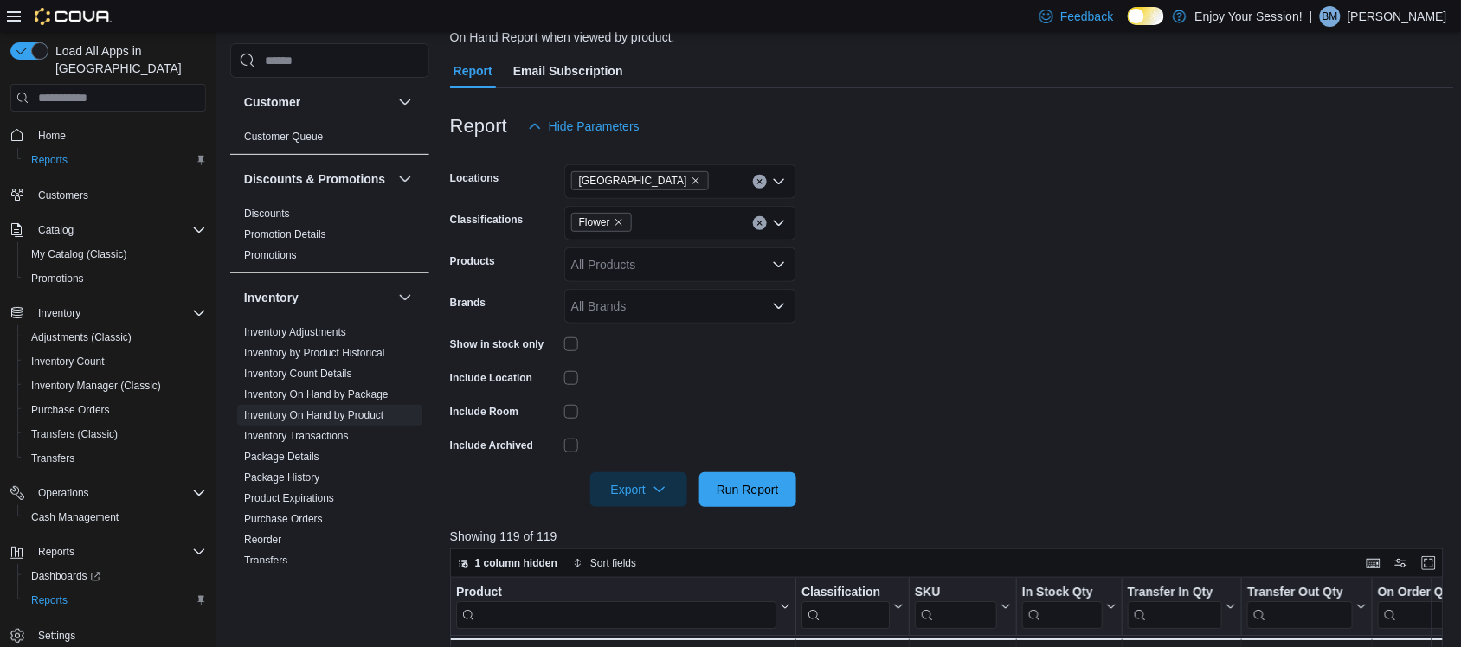
scroll to position [153, 0]
click at [666, 489] on icon "button" at bounding box center [659, 490] width 14 height 14
click at [667, 522] on span "Export to Excel" at bounding box center [641, 525] width 78 height 14
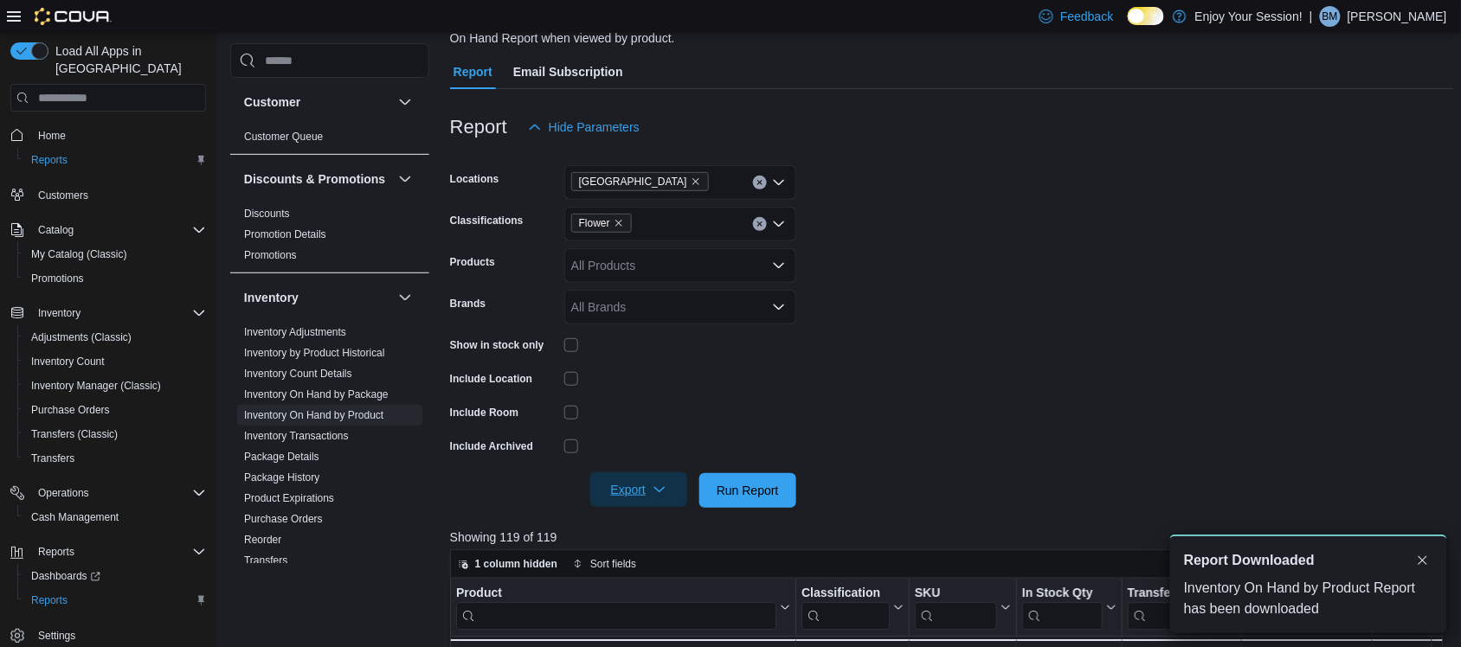
scroll to position [0, 0]
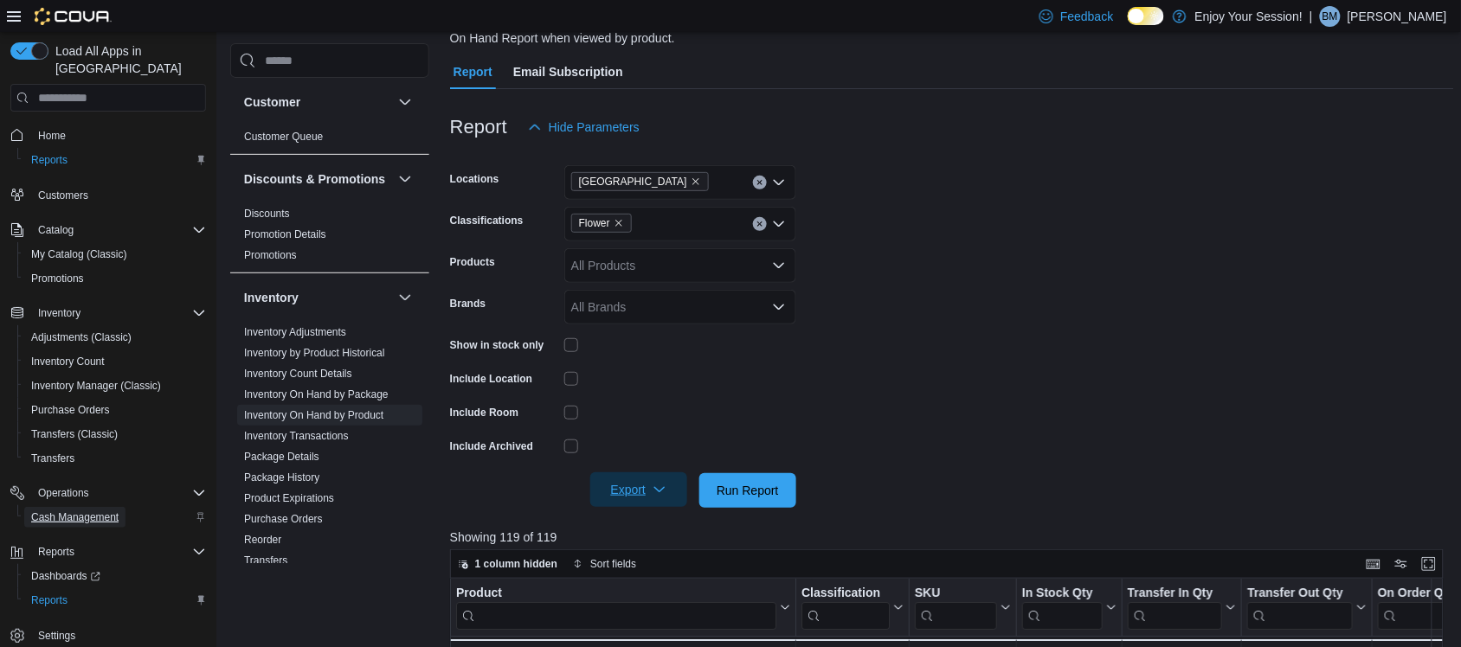
click at [87, 511] on span "Cash Management" at bounding box center [74, 518] width 87 height 14
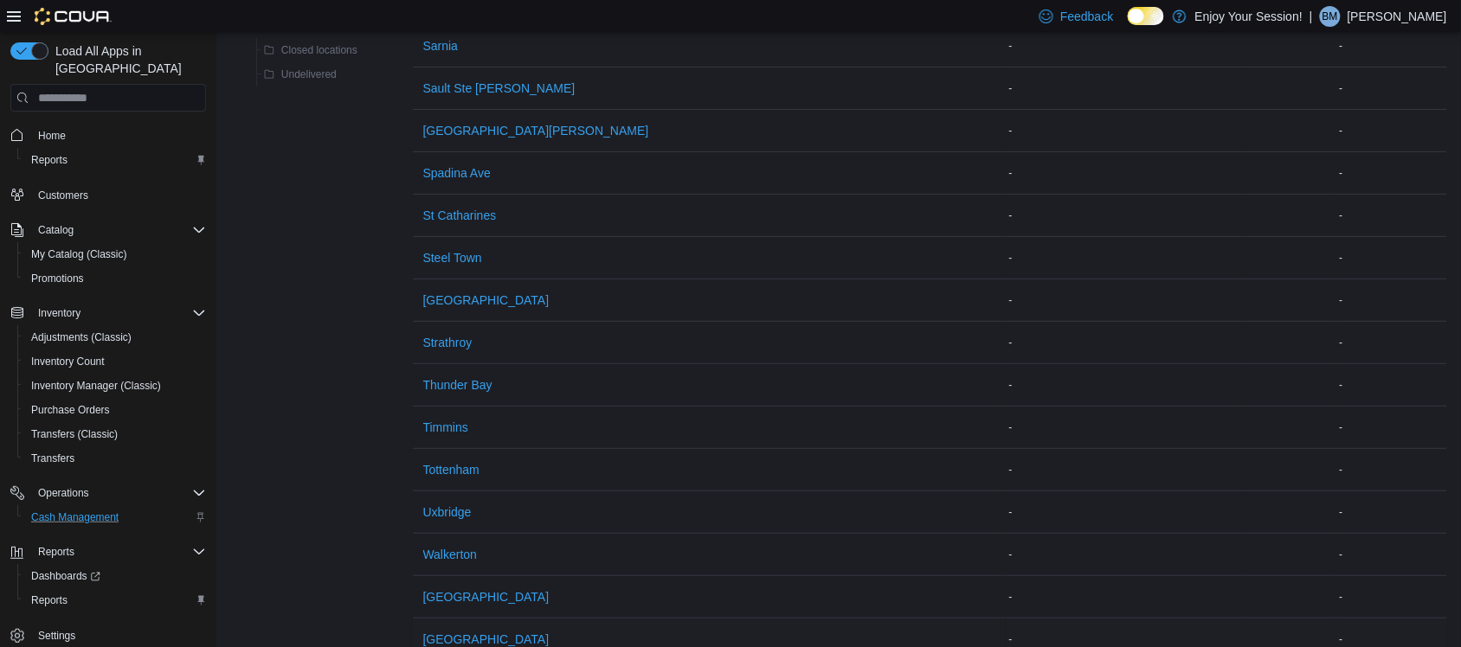
scroll to position [2079, 0]
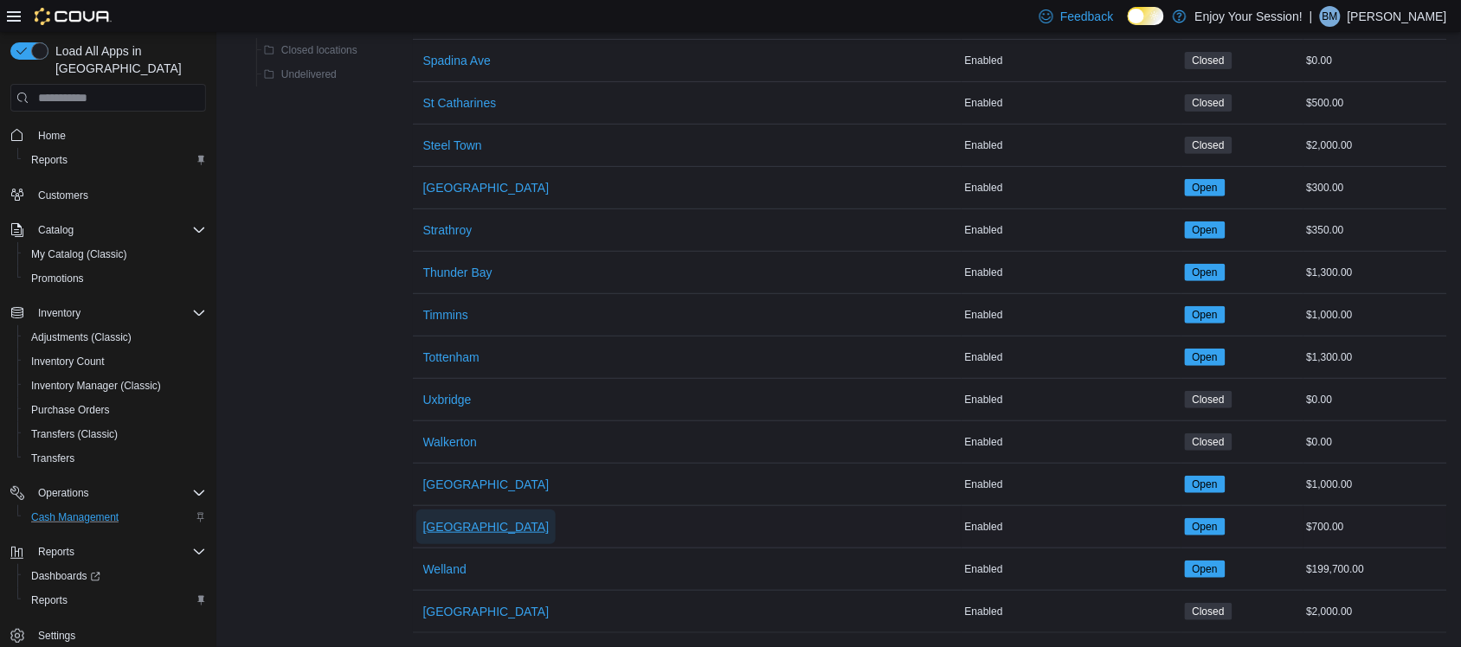
click at [434, 518] on span "[GEOGRAPHIC_DATA]" at bounding box center [486, 526] width 126 height 17
